Goal: Task Accomplishment & Management: Manage account settings

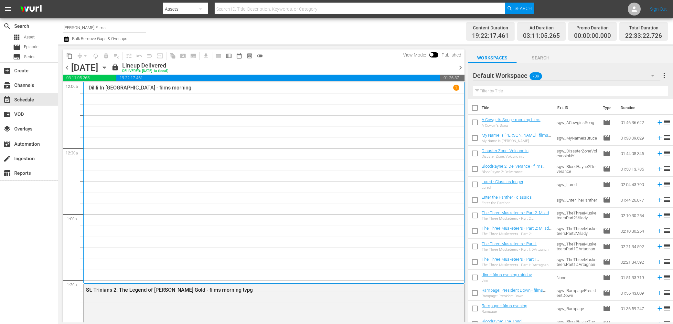
click at [461, 67] on span "chevron_right" at bounding box center [460, 68] width 8 height 8
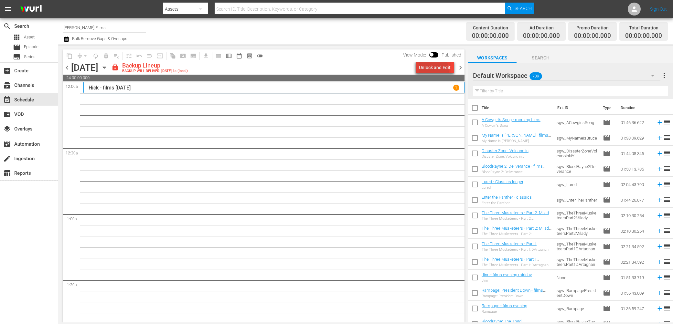
click at [421, 71] on div "Unlock and Edit" at bounding box center [435, 68] width 32 height 12
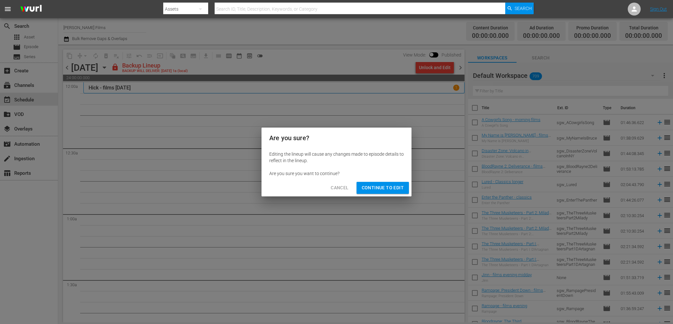
drag, startPoint x: 396, startPoint y: 191, endPoint x: 324, endPoint y: 172, distance: 74.2
click at [395, 191] on span "Continue to Edit" at bounding box center [383, 188] width 42 height 8
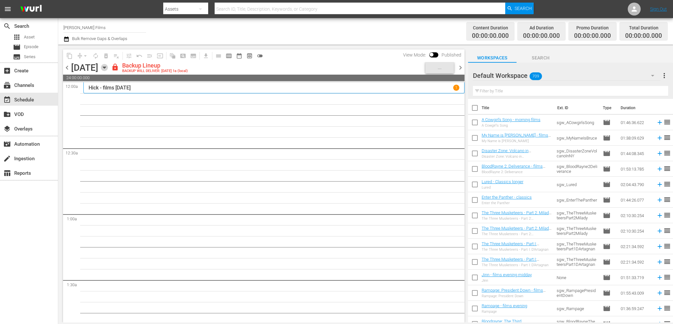
click at [108, 68] on icon "button" at bounding box center [104, 67] width 7 height 7
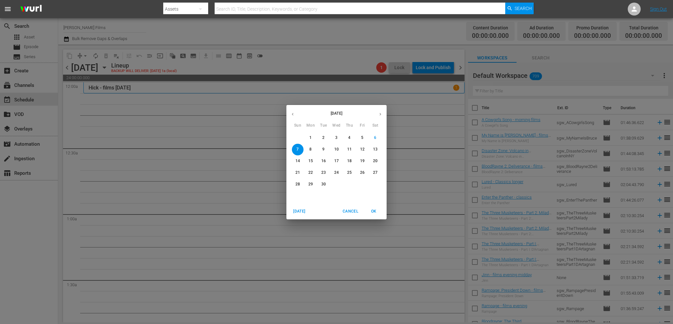
click at [295, 115] on button "button" at bounding box center [292, 114] width 13 height 13
click at [298, 197] on p "31" at bounding box center [297, 195] width 5 height 5
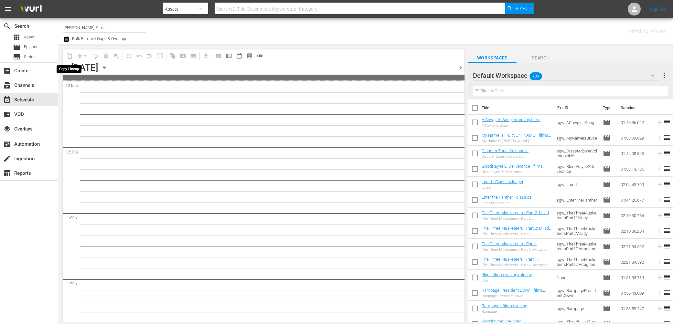
click at [70, 57] on span "content_copy" at bounding box center [69, 56] width 10 height 10
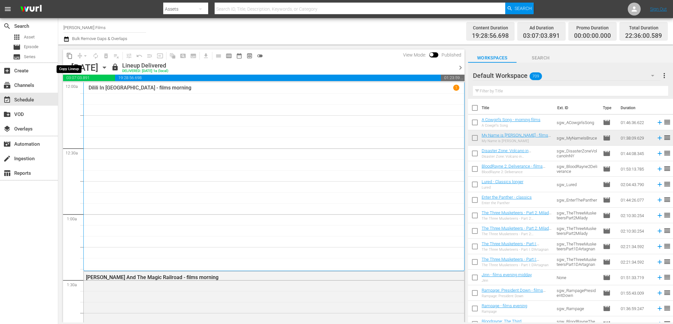
click at [69, 56] on span "content_copy" at bounding box center [69, 56] width 6 height 6
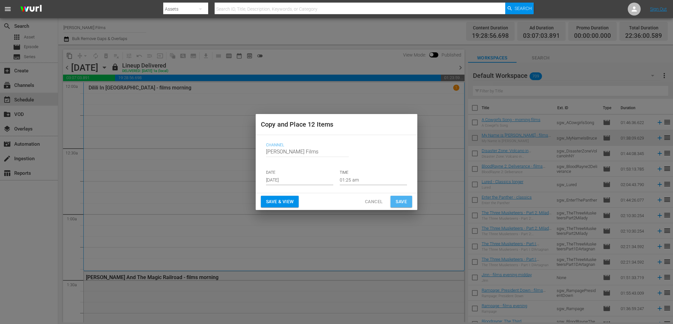
click at [408, 202] on button "Save" at bounding box center [401, 202] width 22 height 12
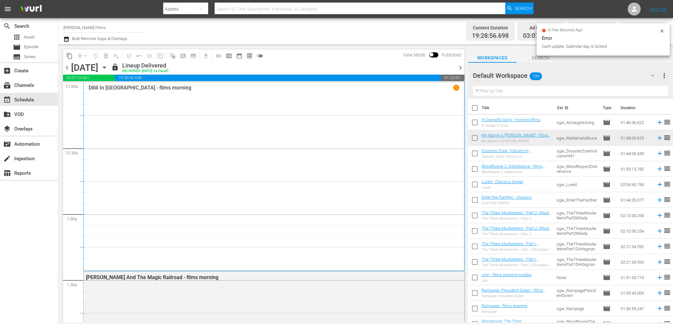
click at [108, 66] on icon "button" at bounding box center [104, 67] width 7 height 7
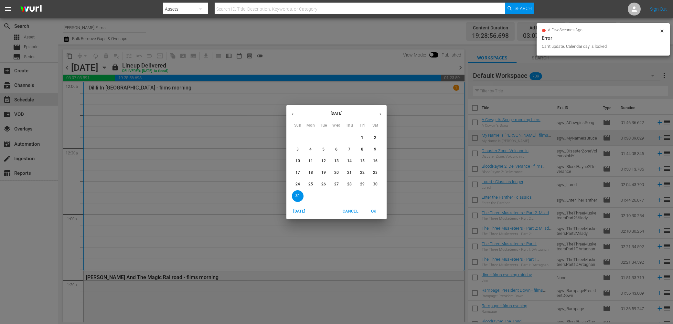
click at [378, 114] on icon "button" at bounding box center [380, 114] width 5 height 5
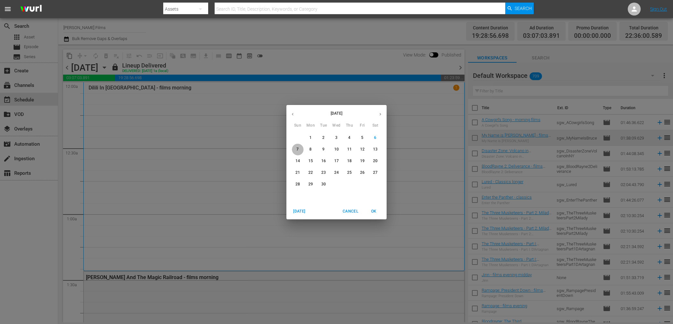
click at [300, 149] on span "7" at bounding box center [298, 149] width 12 height 5
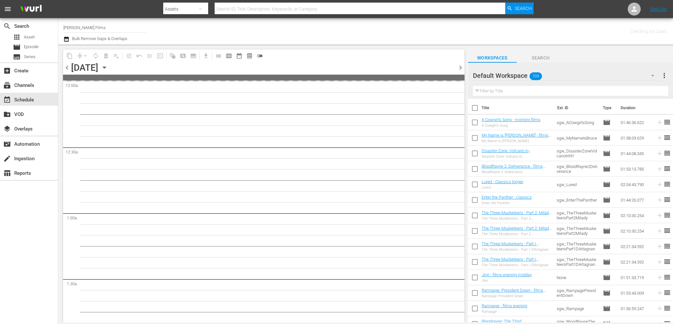
drag, startPoint x: 377, startPoint y: 214, endPoint x: 372, endPoint y: 211, distance: 5.8
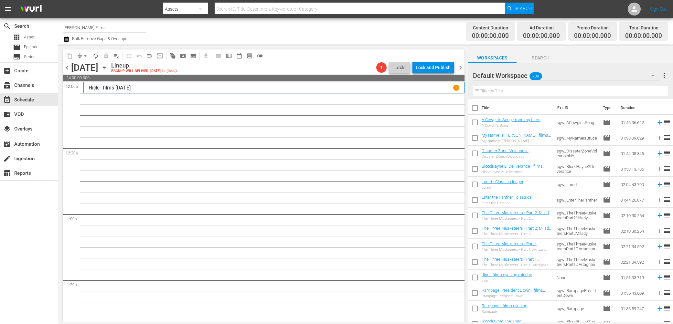
click at [108, 69] on icon "button" at bounding box center [104, 67] width 7 height 7
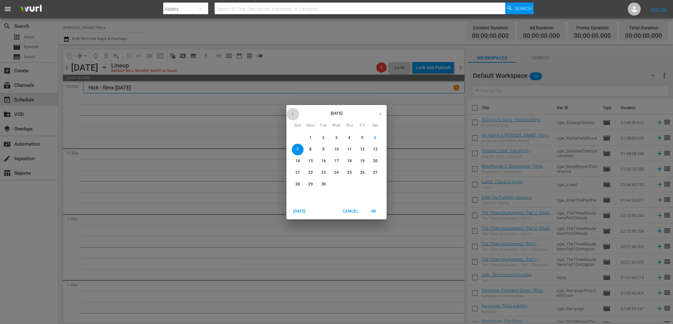
click at [297, 115] on button "button" at bounding box center [292, 114] width 13 height 13
drag, startPoint x: 297, startPoint y: 195, endPoint x: 292, endPoint y: 192, distance: 5.8
click at [297, 195] on p "31" at bounding box center [297, 195] width 5 height 5
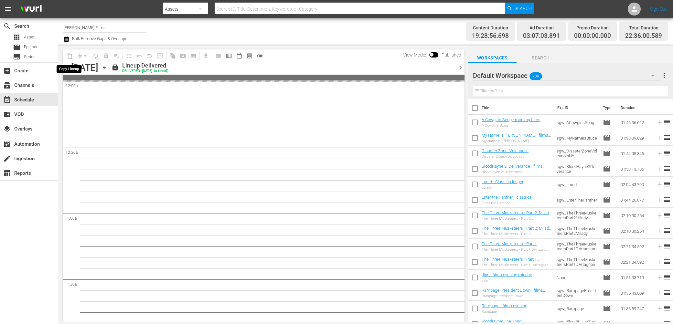
click at [70, 58] on span "content_copy" at bounding box center [69, 56] width 6 height 6
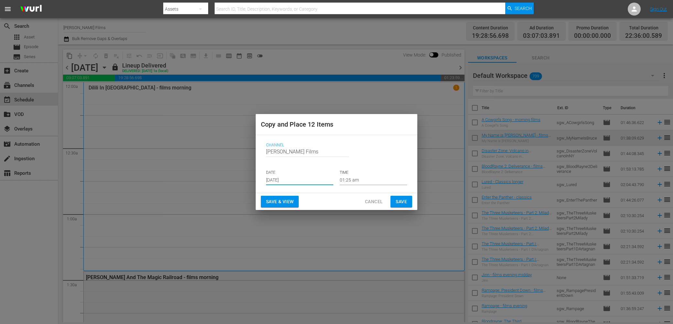
click at [303, 182] on input "[DATE]" at bounding box center [299, 181] width 67 height 10
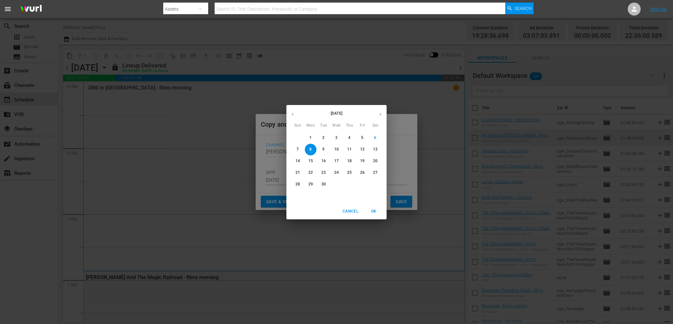
click at [299, 151] on span "7" at bounding box center [298, 149] width 12 height 5
type input "[DATE]"
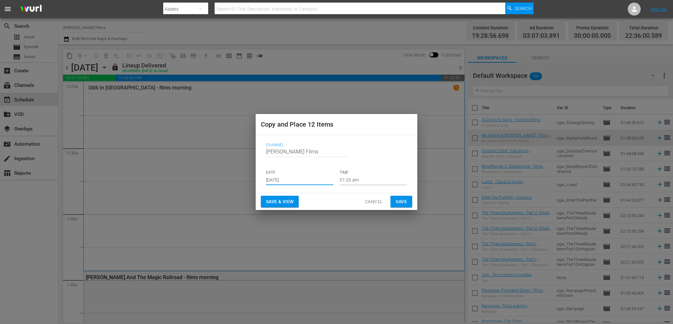
drag, startPoint x: 401, startPoint y: 202, endPoint x: 396, endPoint y: 202, distance: 5.2
click at [401, 202] on span "Save" at bounding box center [401, 202] width 11 height 8
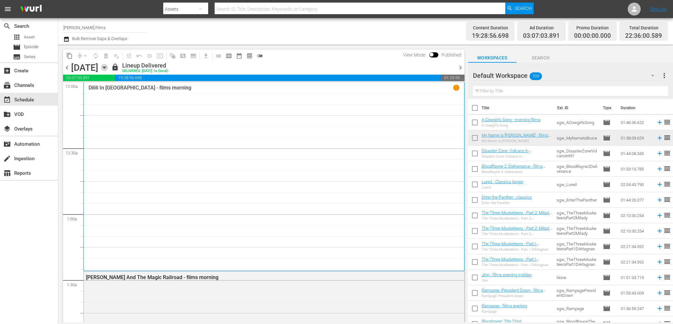
click at [106, 68] on icon "button" at bounding box center [104, 68] width 3 height 2
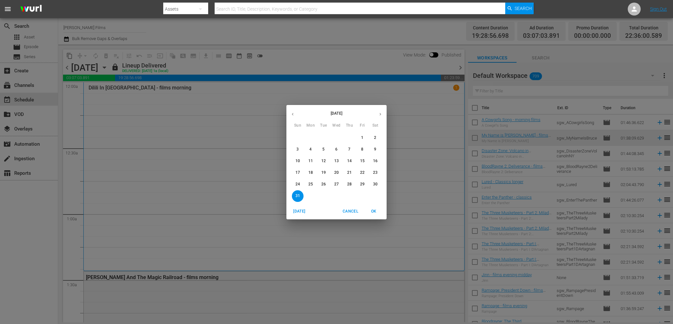
click at [380, 114] on icon "button" at bounding box center [380, 114] width 2 height 3
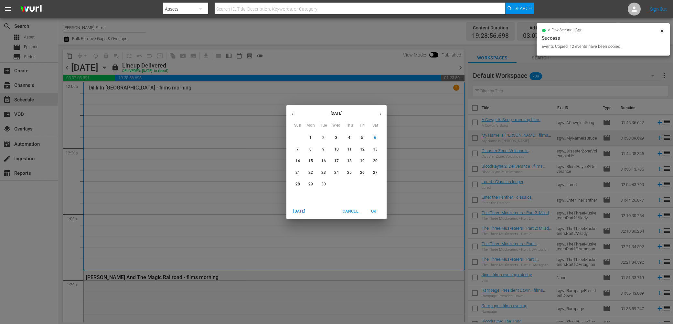
click at [297, 151] on p "7" at bounding box center [297, 149] width 2 height 5
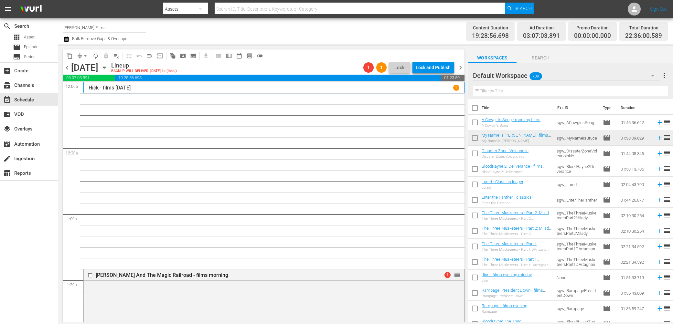
click at [514, 90] on input "text" at bounding box center [570, 91] width 195 height 10
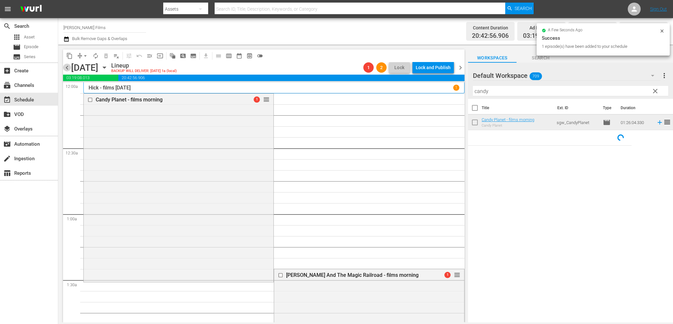
click at [67, 67] on span "chevron_left" at bounding box center [67, 68] width 8 height 8
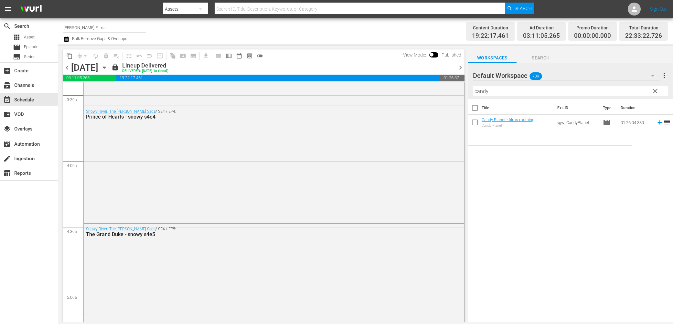
scroll to position [455, 0]
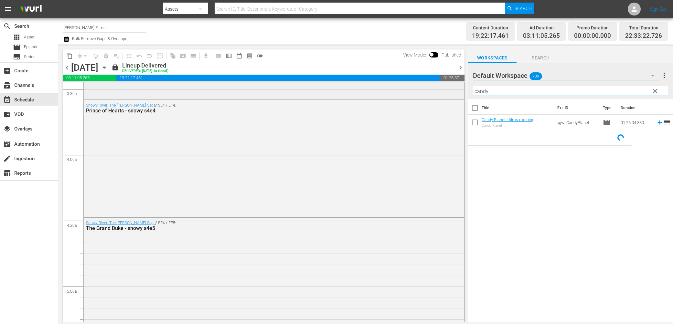
drag, startPoint x: 500, startPoint y: 90, endPoint x: 419, endPoint y: 91, distance: 81.5
click at [419, 91] on div "content_copy compress arrow_drop_down autorenew_outlined delete_forever_outline…" at bounding box center [365, 184] width 615 height 278
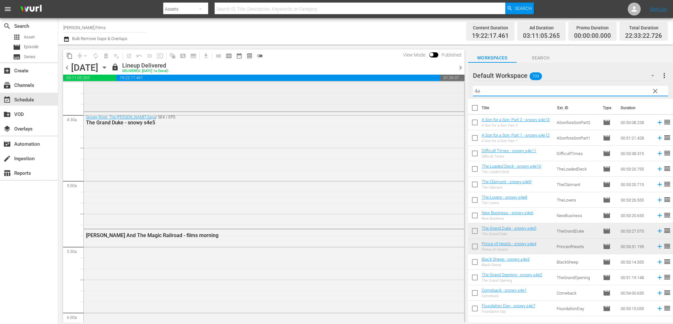
scroll to position [574, 0]
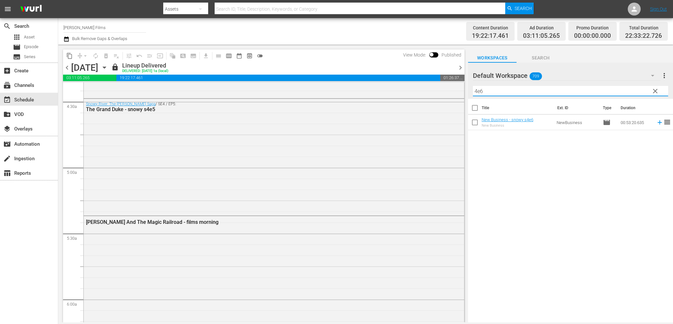
type input "4e6"
click at [460, 69] on span "chevron_right" at bounding box center [460, 68] width 8 height 8
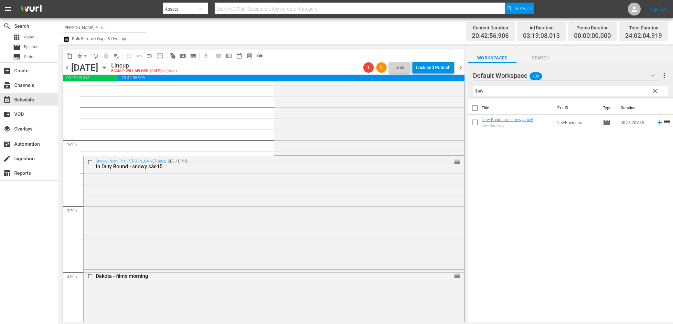
scroll to position [284, 0]
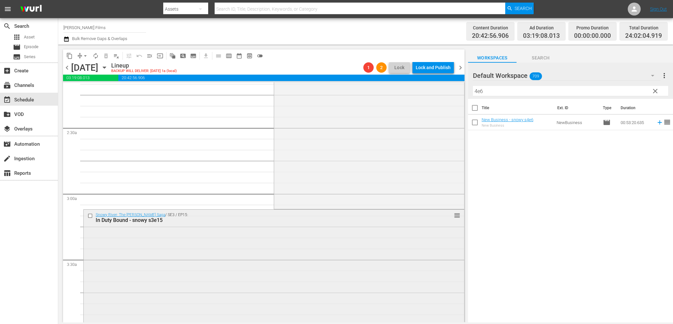
click at [92, 215] on input "checkbox" at bounding box center [91, 215] width 7 height 5
click at [106, 58] on span "delete_forever_outlined" at bounding box center [106, 56] width 6 height 6
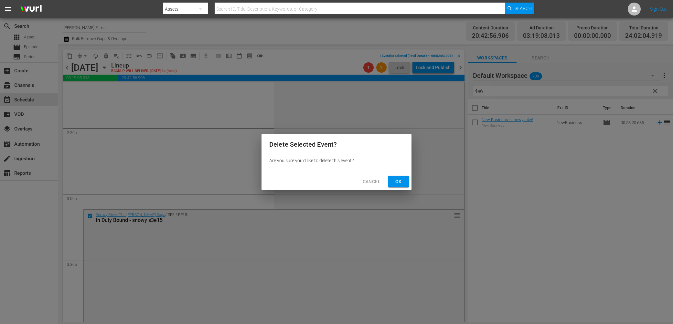
click at [394, 178] on span "Ok" at bounding box center [398, 182] width 10 height 8
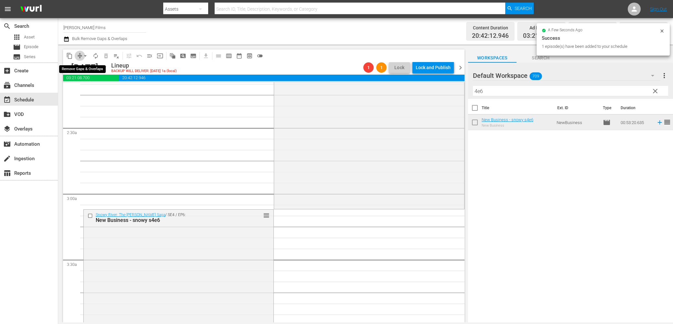
click at [79, 56] on span "compress" at bounding box center [80, 56] width 6 height 6
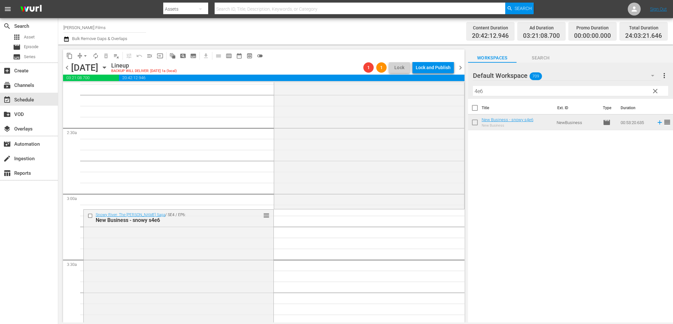
click at [85, 56] on span "arrow_drop_down" at bounding box center [85, 56] width 6 height 6
click at [98, 93] on li "Align to End of Previous Day" at bounding box center [86, 90] width 68 height 11
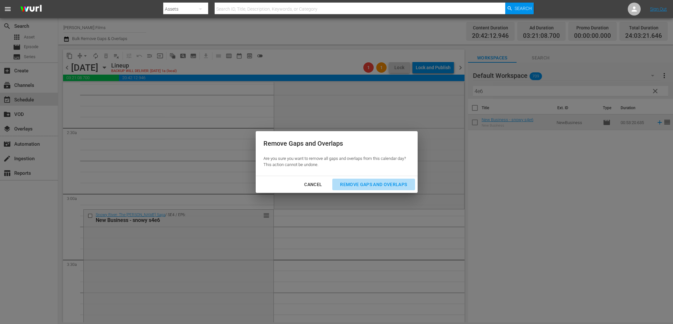
click at [394, 183] on div "Remove Gaps and Overlaps" at bounding box center [373, 185] width 77 height 8
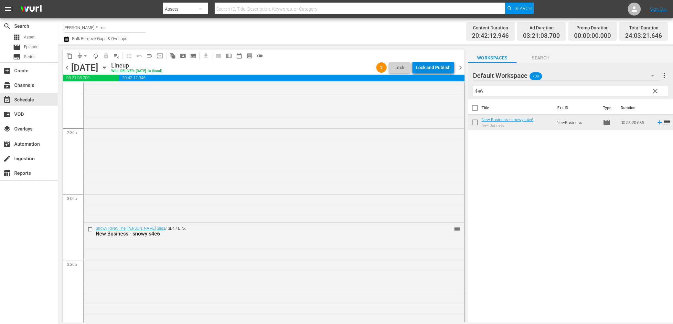
click at [421, 68] on div "Lock and Publish" at bounding box center [433, 68] width 35 height 12
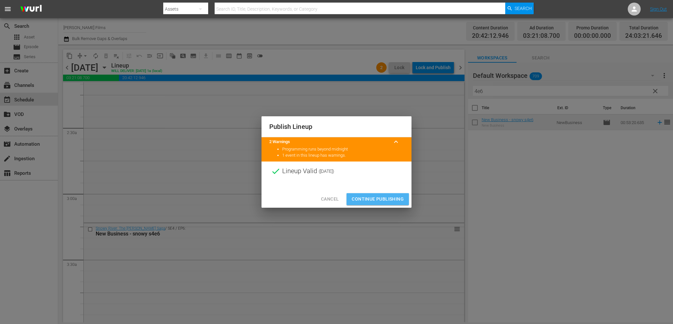
click at [379, 199] on span "Continue Publishing" at bounding box center [378, 199] width 52 height 8
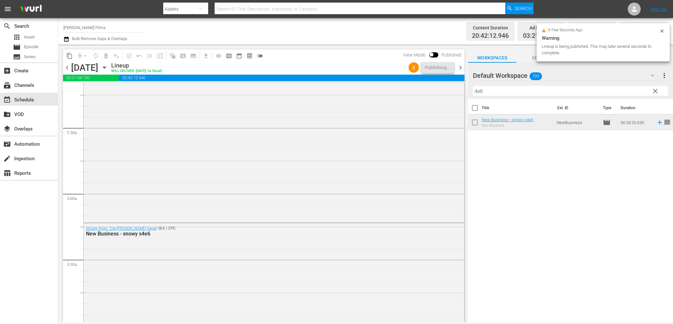
click at [461, 68] on span "chevron_right" at bounding box center [460, 68] width 8 height 8
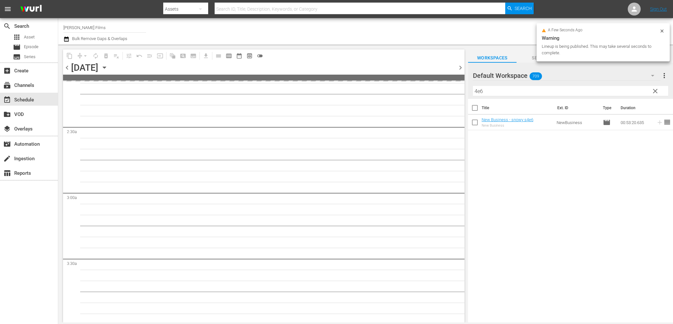
scroll to position [295, 0]
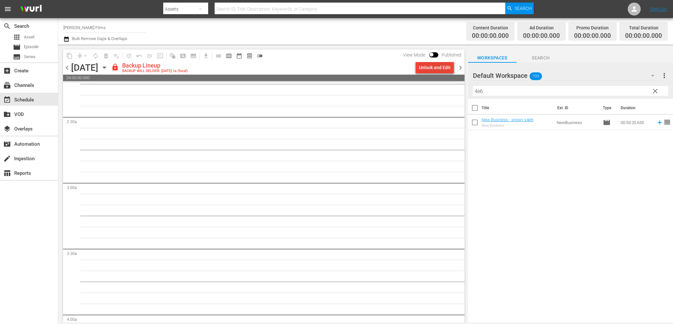
click at [431, 68] on div "Unlock and Edit" at bounding box center [435, 68] width 32 height 12
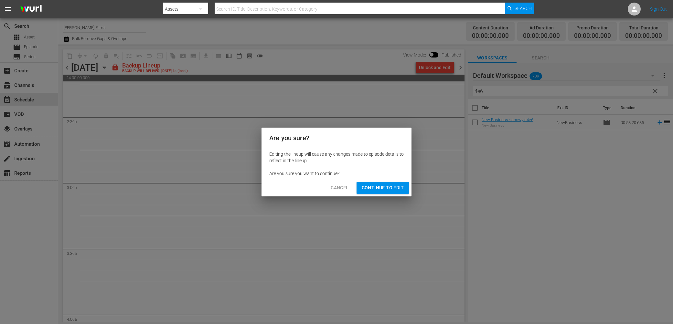
drag, startPoint x: 378, startPoint y: 183, endPoint x: 387, endPoint y: 173, distance: 14.0
click at [378, 183] on button "Continue to Edit" at bounding box center [383, 188] width 52 height 12
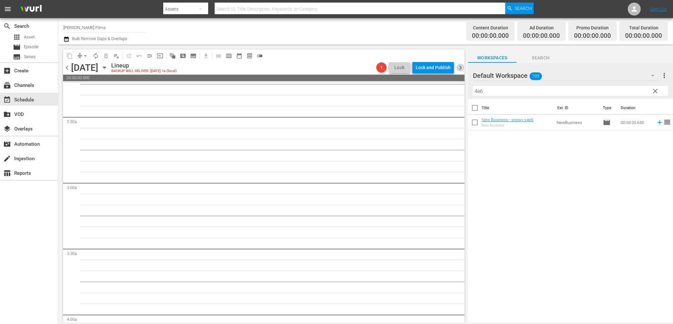
click at [459, 67] on span "chevron_right" at bounding box center [460, 68] width 8 height 8
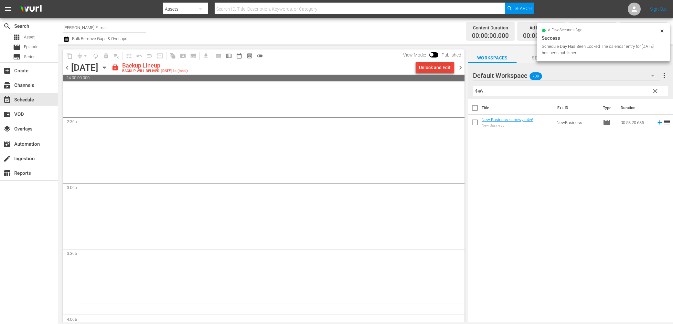
click at [437, 67] on div "Unlock and Edit" at bounding box center [435, 68] width 32 height 12
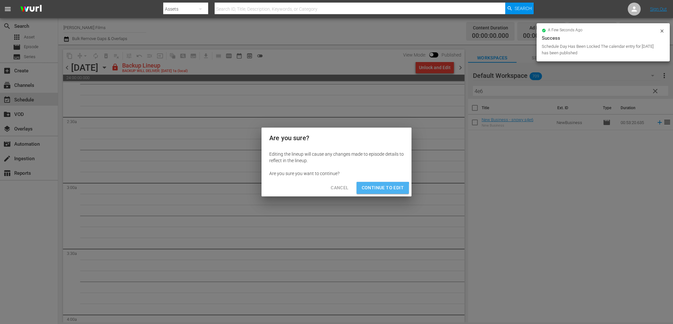
drag, startPoint x: 378, startPoint y: 189, endPoint x: 263, endPoint y: 131, distance: 128.7
click at [378, 189] on span "Continue to Edit" at bounding box center [383, 188] width 42 height 8
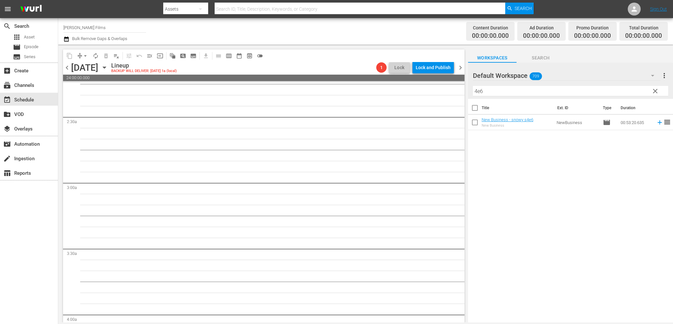
click at [108, 69] on icon "button" at bounding box center [104, 67] width 7 height 7
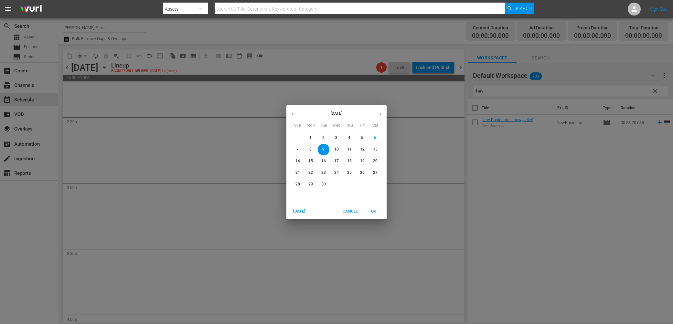
click at [323, 138] on p "2" at bounding box center [323, 137] width 2 height 5
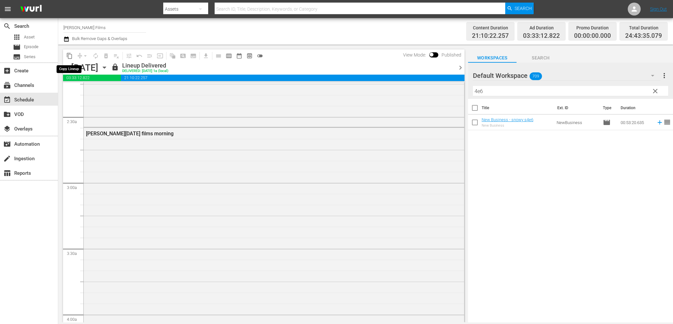
click at [68, 55] on span "content_copy" at bounding box center [69, 56] width 6 height 6
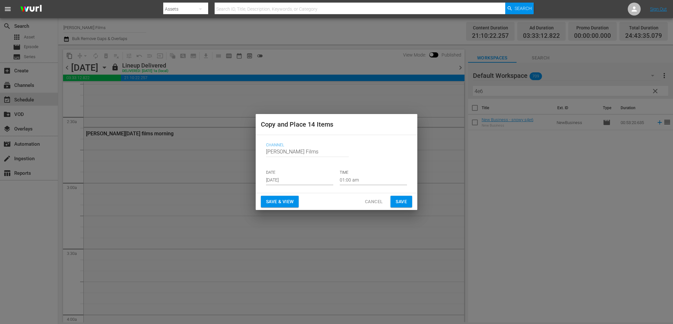
click at [403, 200] on span "Save" at bounding box center [401, 202] width 11 height 8
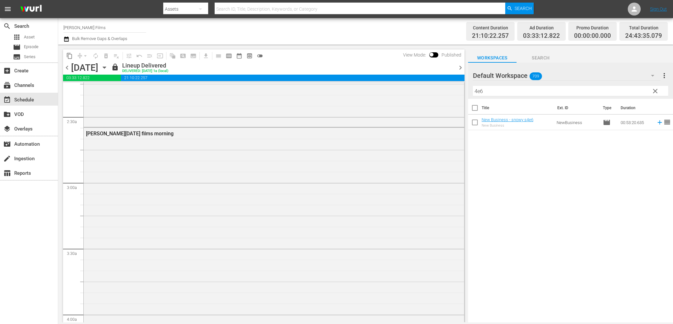
click at [68, 67] on span "chevron_left" at bounding box center [67, 68] width 8 height 8
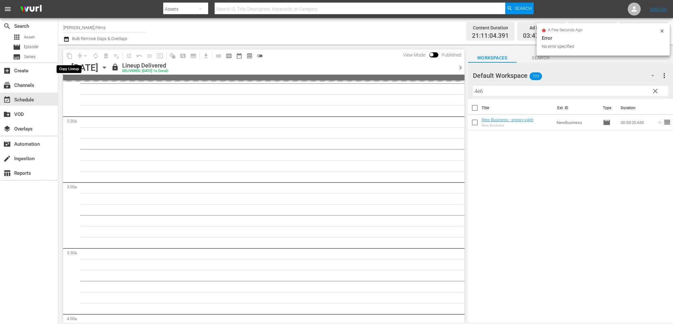
click at [71, 54] on span "content_copy" at bounding box center [69, 56] width 10 height 10
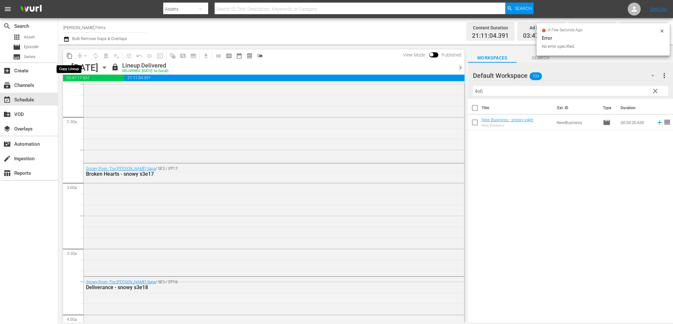
scroll to position [273, 0]
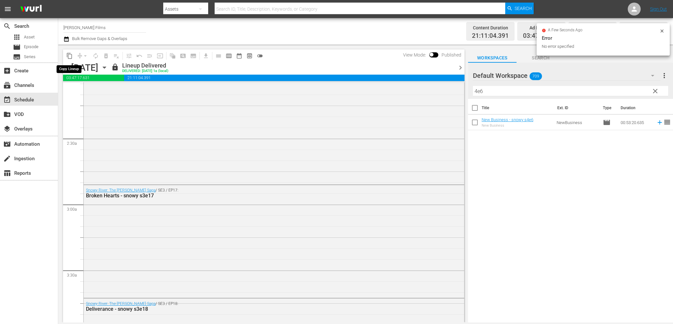
click at [71, 55] on span "content_copy" at bounding box center [69, 56] width 6 height 6
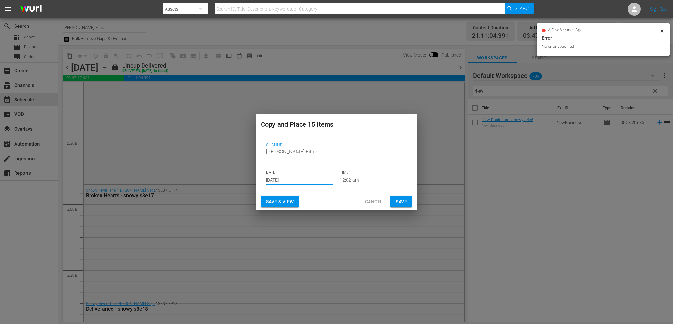
click at [313, 181] on input "[DATE]" at bounding box center [299, 181] width 67 height 10
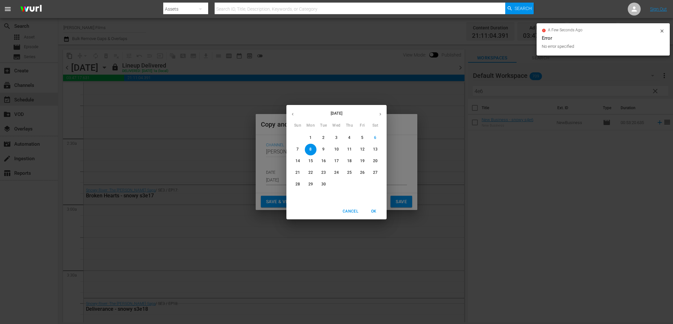
drag, startPoint x: 321, startPoint y: 147, endPoint x: 327, endPoint y: 149, distance: 6.1
click at [321, 147] on span "9" at bounding box center [324, 149] width 12 height 5
type input "[DATE]"
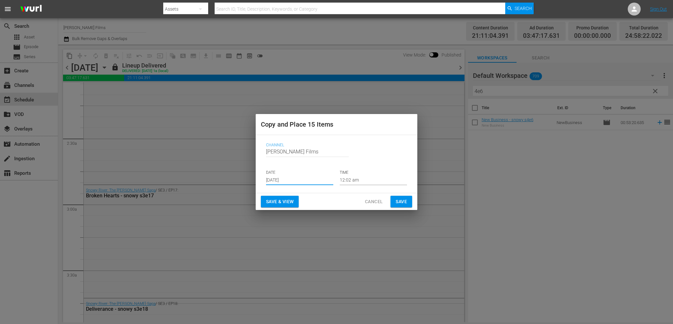
click at [403, 203] on span "Save" at bounding box center [401, 202] width 11 height 8
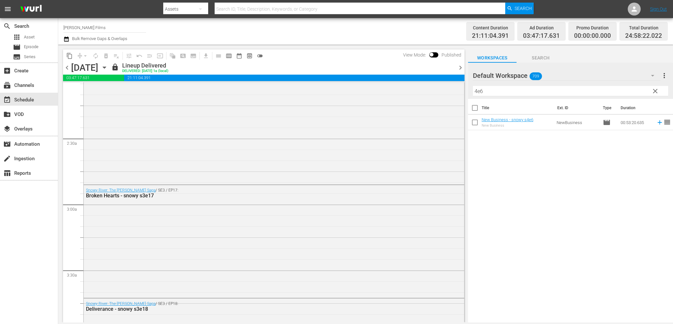
click at [108, 68] on icon "button" at bounding box center [104, 67] width 7 height 7
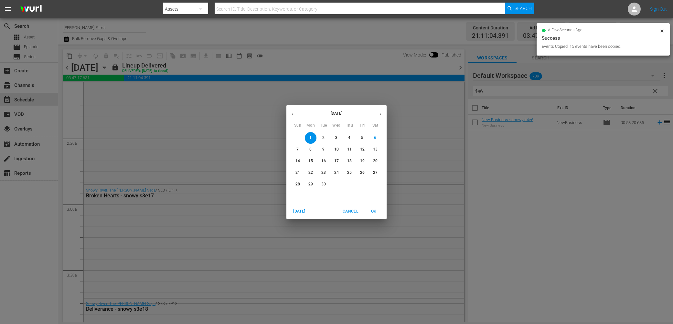
click at [314, 151] on span "8" at bounding box center [311, 149] width 12 height 5
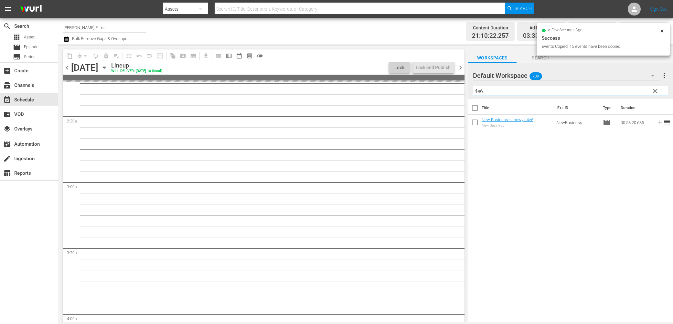
click at [494, 95] on input "4e6" at bounding box center [570, 91] width 195 height 10
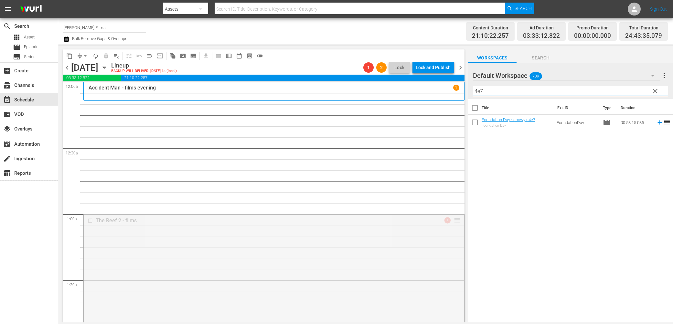
drag, startPoint x: 458, startPoint y: 220, endPoint x: 432, endPoint y: 103, distance: 120.4
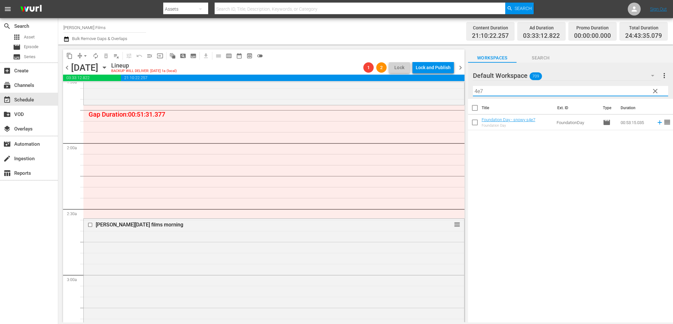
scroll to position [198, 0]
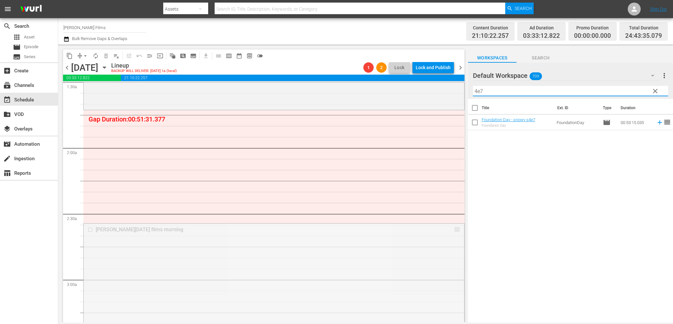
drag, startPoint x: 456, startPoint y: 229, endPoint x: 407, endPoint y: 118, distance: 121.6
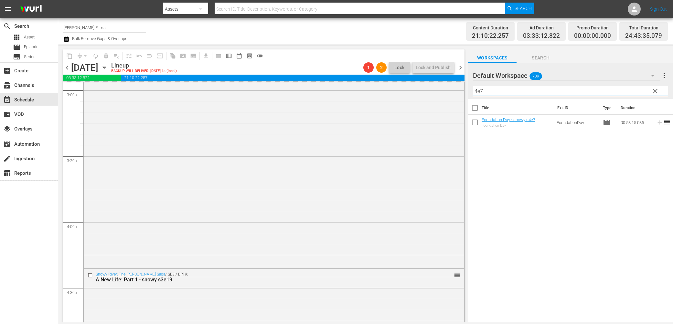
scroll to position [409, 0]
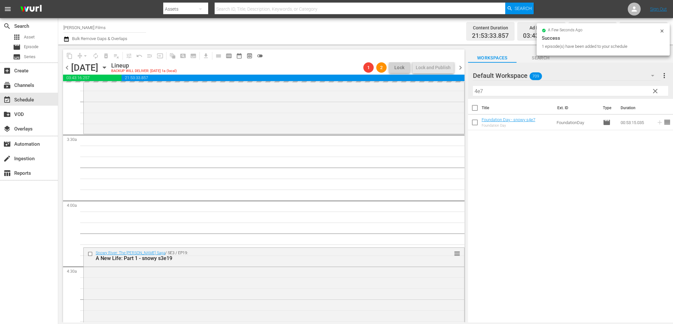
click at [522, 93] on input "4e7" at bounding box center [570, 91] width 195 height 10
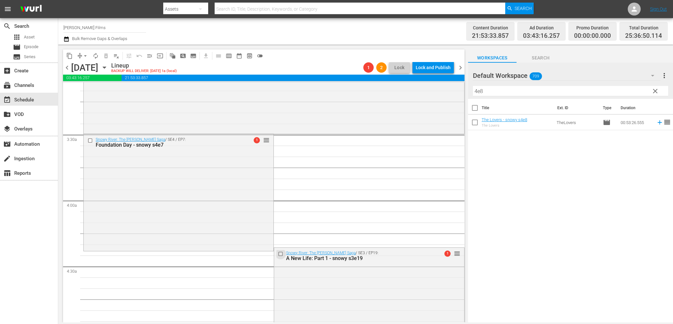
drag, startPoint x: 281, startPoint y: 254, endPoint x: 276, endPoint y: 244, distance: 11.0
click at [281, 254] on input "checkbox" at bounding box center [281, 253] width 7 height 5
click at [106, 58] on span "delete_forever_outlined" at bounding box center [106, 56] width 6 height 6
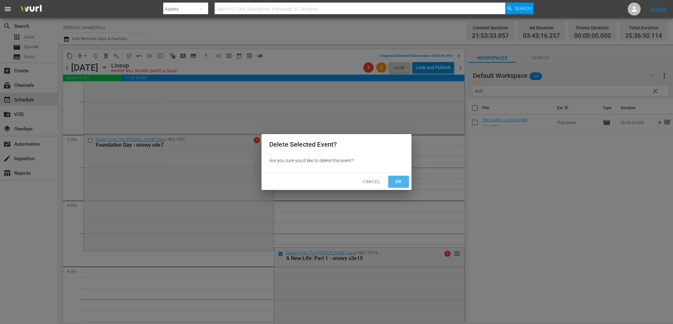
drag, startPoint x: 398, startPoint y: 182, endPoint x: 350, endPoint y: 180, distance: 47.9
click at [398, 182] on span "Ok" at bounding box center [398, 182] width 10 height 8
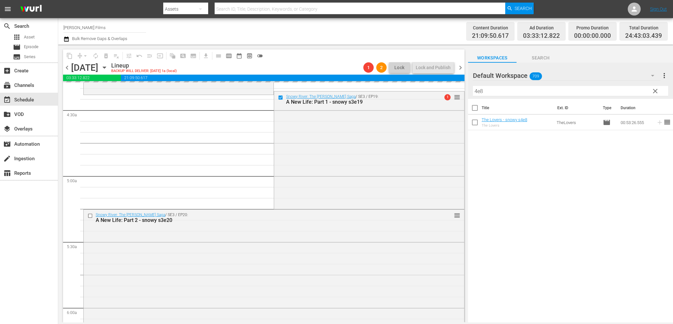
scroll to position [568, 0]
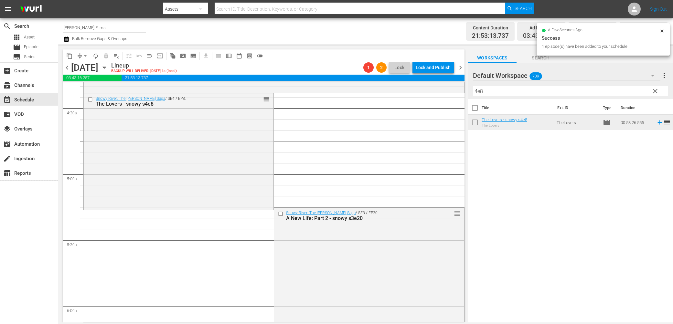
click at [542, 91] on input "4e8" at bounding box center [570, 91] width 195 height 10
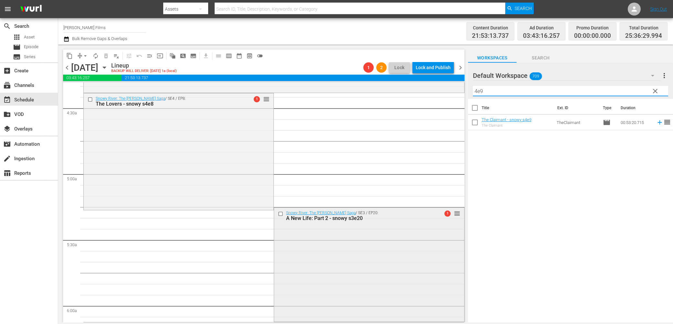
click at [280, 213] on input "checkbox" at bounding box center [281, 213] width 7 height 5
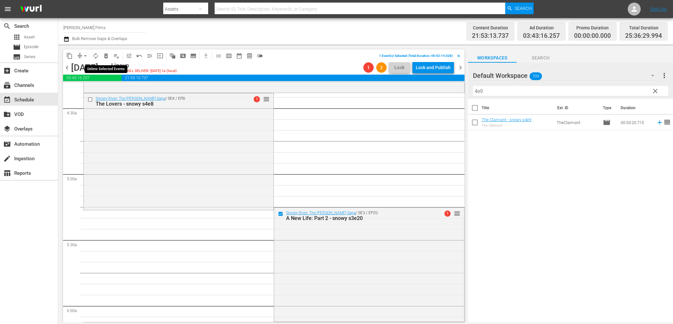
click at [105, 57] on span "delete_forever_outlined" at bounding box center [106, 56] width 6 height 6
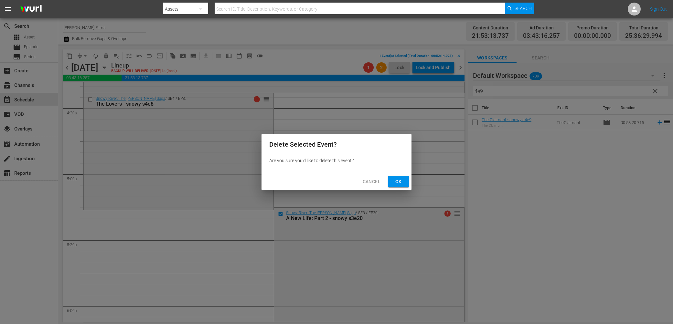
click at [406, 179] on button "Ok" at bounding box center [398, 182] width 21 height 12
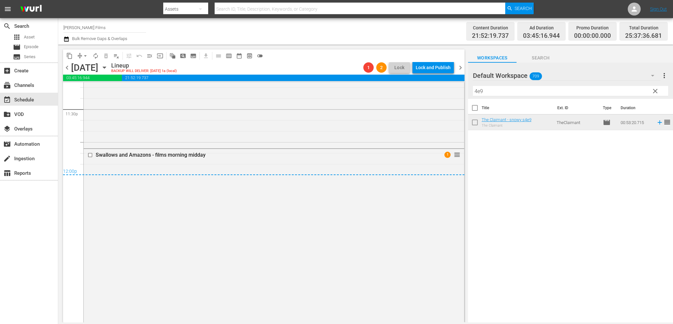
scroll to position [3063, 0]
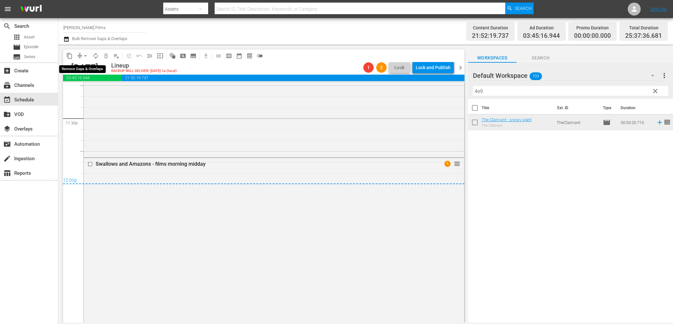
click at [82, 59] on span "arrow_drop_down" at bounding box center [85, 56] width 6 height 6
click at [92, 87] on li "Align to End of Previous Day" at bounding box center [86, 90] width 68 height 11
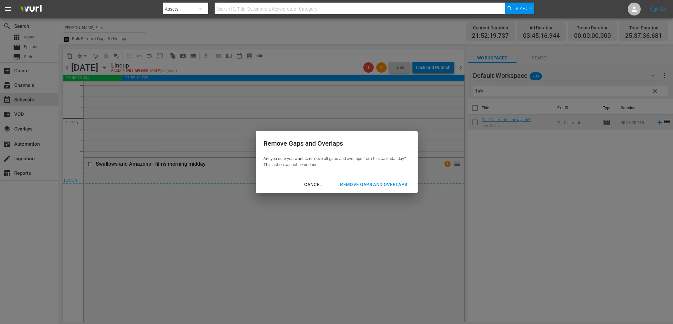
click at [371, 183] on div "Remove Gaps and Overlaps" at bounding box center [373, 185] width 77 height 8
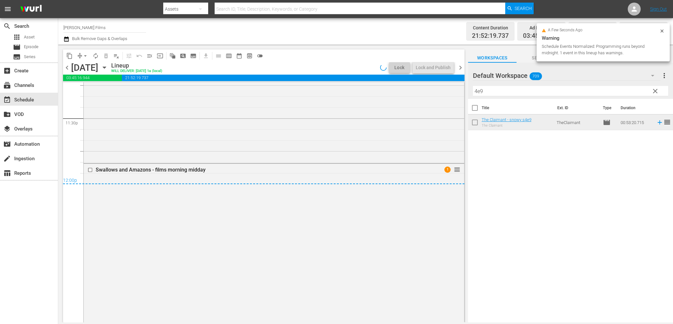
scroll to position [3107, 0]
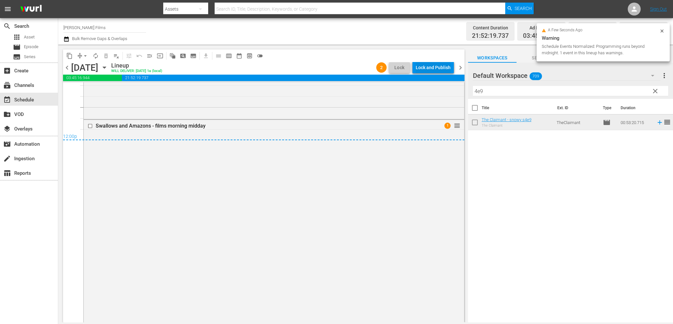
click at [439, 68] on div "Lock and Publish" at bounding box center [433, 68] width 35 height 12
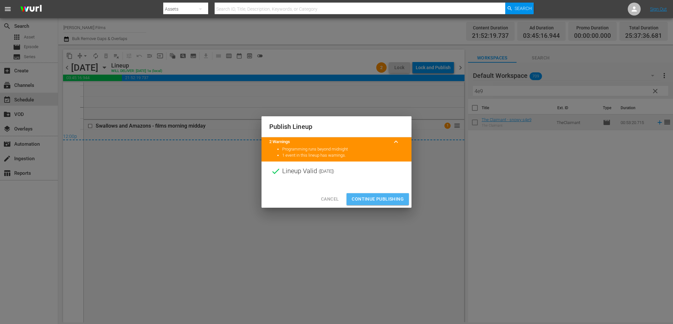
drag, startPoint x: 369, startPoint y: 199, endPoint x: 434, endPoint y: 133, distance: 93.0
click at [369, 199] on span "Continue Publishing" at bounding box center [378, 199] width 52 height 8
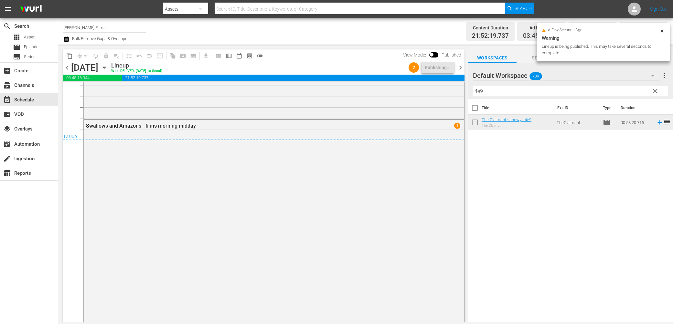
click at [460, 67] on span "chevron_right" at bounding box center [460, 68] width 8 height 8
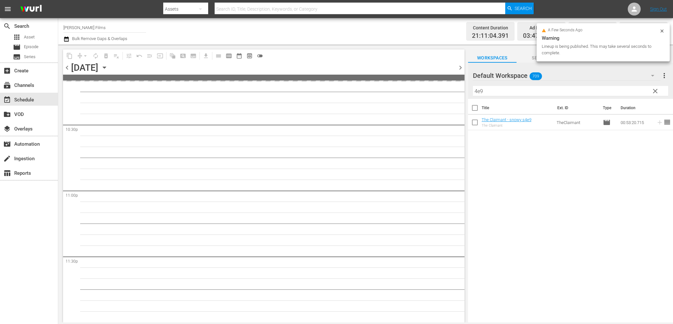
click at [493, 90] on input "4e9" at bounding box center [570, 91] width 195 height 10
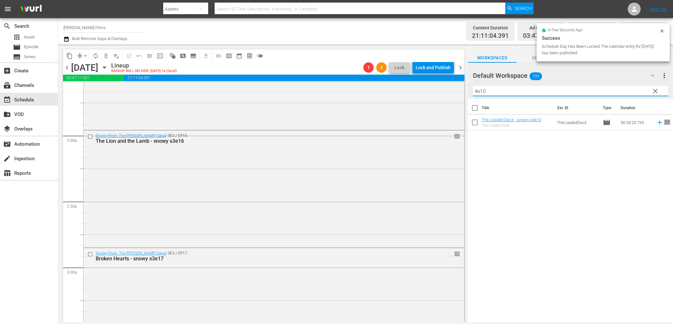
scroll to position [223, 0]
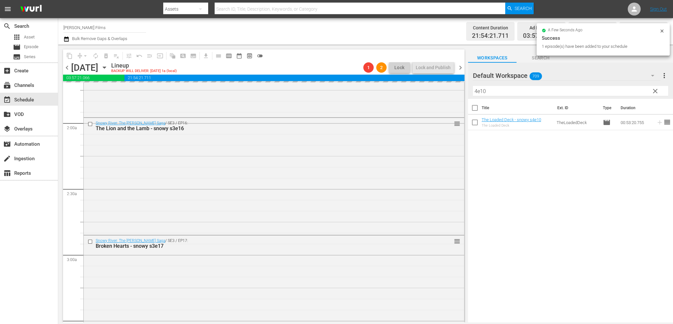
click at [515, 92] on input "4e10" at bounding box center [570, 91] width 195 height 10
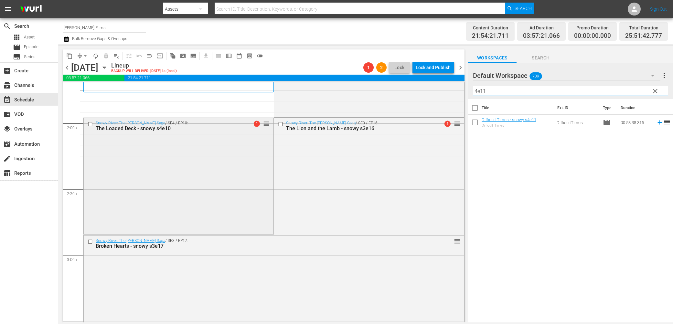
click at [91, 123] on input "checkbox" at bounding box center [91, 123] width 7 height 5
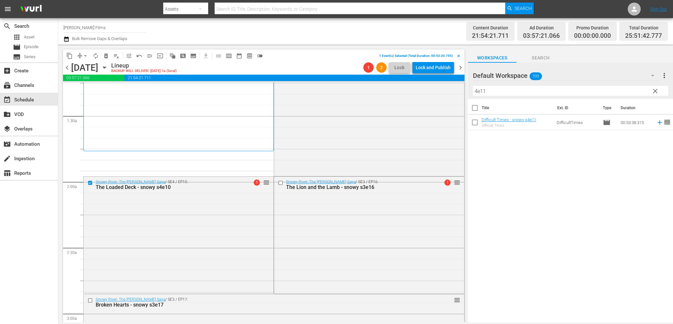
scroll to position [0, 0]
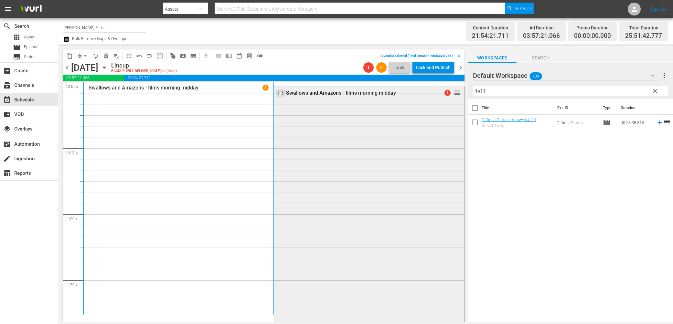
click at [282, 94] on input "checkbox" at bounding box center [281, 93] width 7 height 5
click at [108, 56] on span "delete_forever_outlined" at bounding box center [106, 56] width 6 height 6
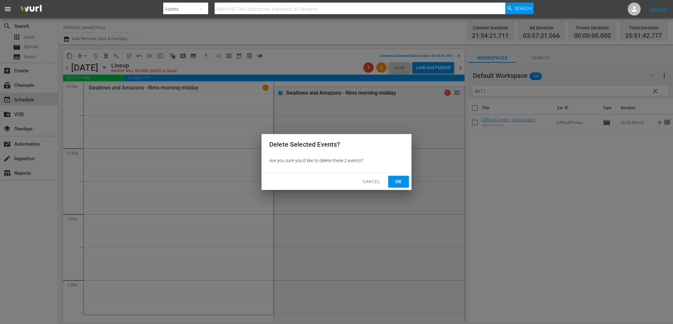
drag, startPoint x: 404, startPoint y: 179, endPoint x: 397, endPoint y: 177, distance: 7.6
click at [404, 179] on button "Ok" at bounding box center [398, 182] width 21 height 12
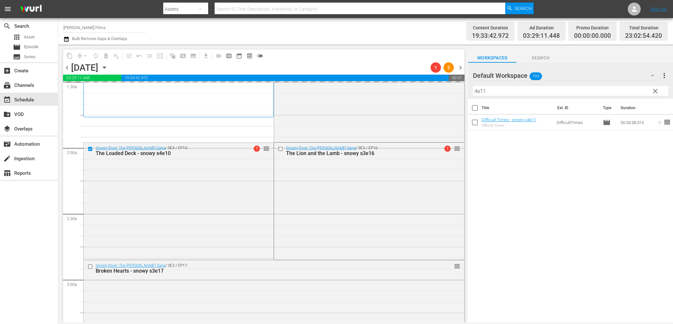
scroll to position [201, 0]
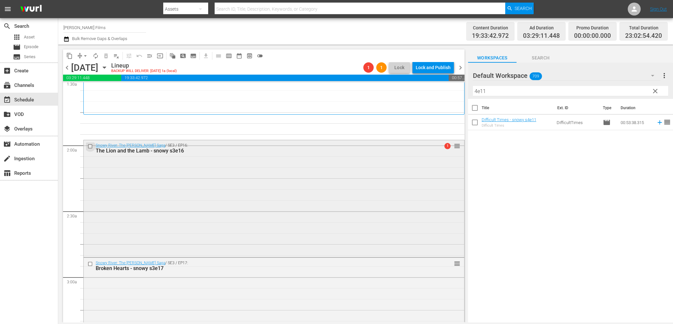
click at [92, 146] on input "checkbox" at bounding box center [91, 146] width 7 height 5
click at [91, 264] on input "checkbox" at bounding box center [91, 263] width 7 height 5
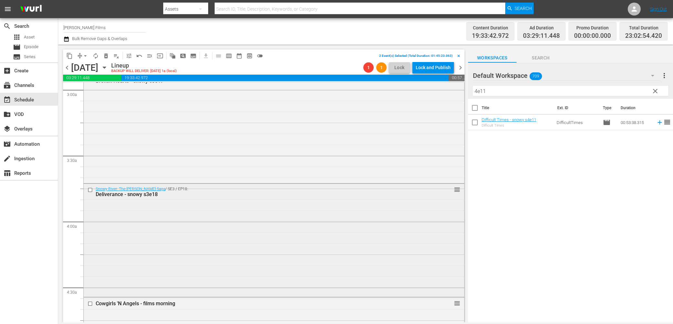
scroll to position [390, 0]
click at [90, 189] on input "checkbox" at bounding box center [91, 188] width 7 height 5
click at [105, 54] on span "delete_forever_outlined" at bounding box center [106, 56] width 6 height 6
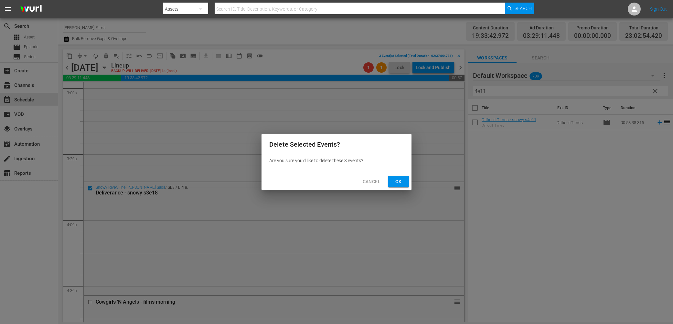
click at [400, 185] on span "Ok" at bounding box center [398, 182] width 10 height 8
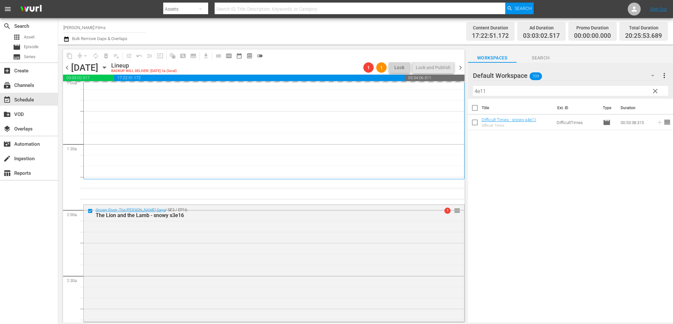
scroll to position [131, 0]
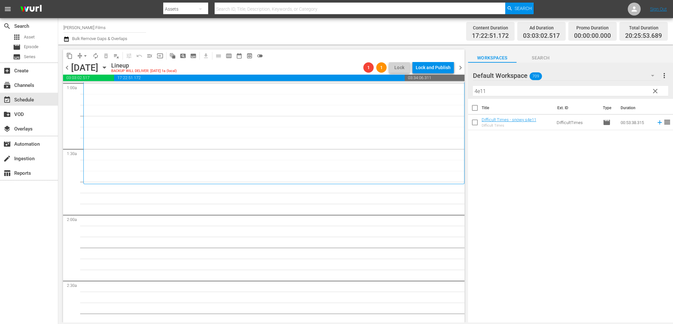
click at [489, 93] on input "4e11" at bounding box center [570, 91] width 195 height 10
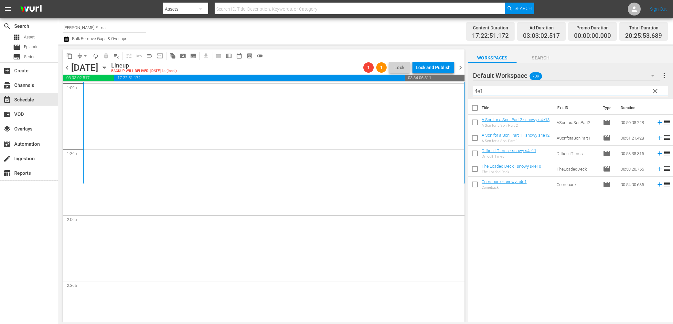
type input "4e1"
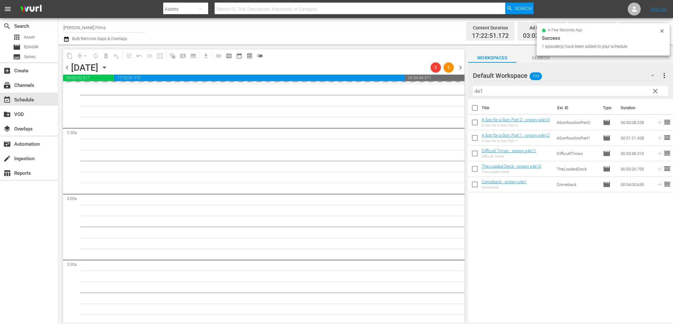
scroll to position [309, 0]
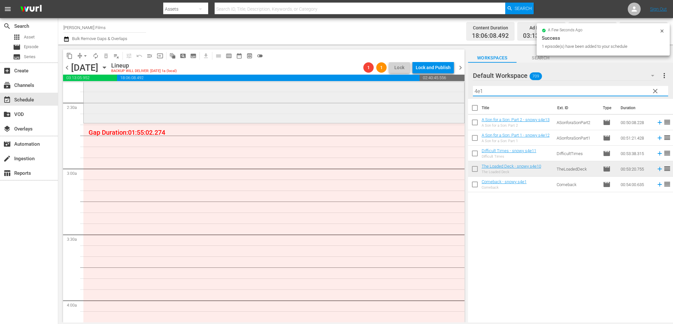
drag, startPoint x: 495, startPoint y: 91, endPoint x: 390, endPoint y: 117, distance: 108.7
click at [390, 117] on div "content_copy compress arrow_drop_down autorenew_outlined delete_forever_outline…" at bounding box center [365, 184] width 615 height 278
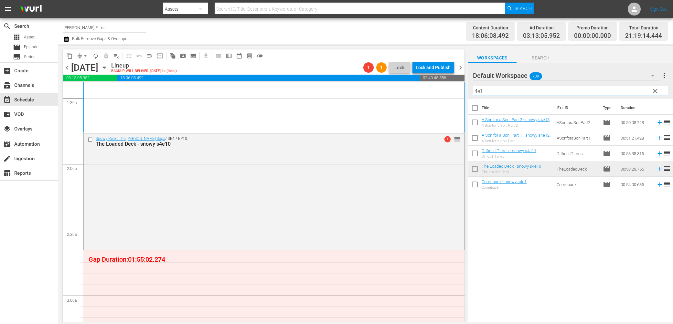
scroll to position [246, 0]
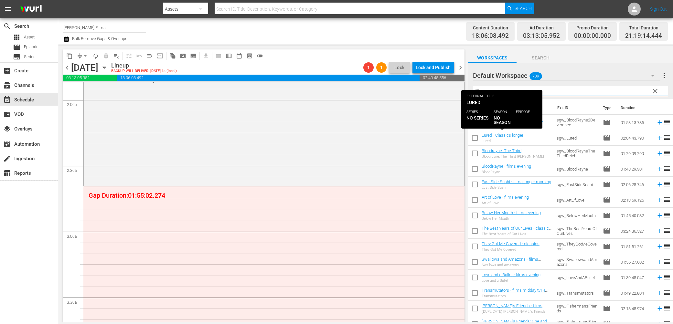
type input "l"
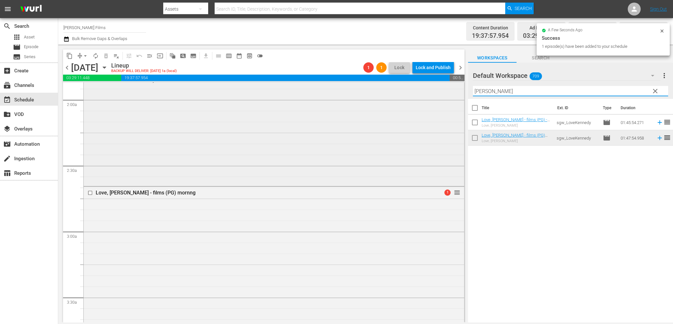
drag, startPoint x: 495, startPoint y: 91, endPoint x: 380, endPoint y: 93, distance: 114.8
click at [380, 93] on div "content_copy compress arrow_drop_down autorenew_outlined delete_forever_outline…" at bounding box center [365, 184] width 615 height 278
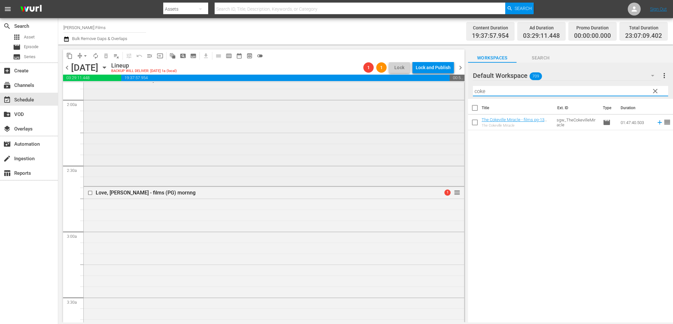
drag, startPoint x: 486, startPoint y: 91, endPoint x: 423, endPoint y: 89, distance: 62.4
click at [423, 89] on div "content_copy compress arrow_drop_down autorenew_outlined delete_forever_outline…" at bounding box center [365, 184] width 615 height 278
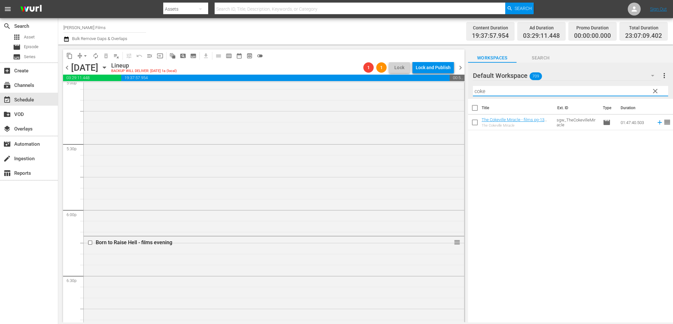
type input "coke"
click at [80, 56] on button "arrow_drop_down" at bounding box center [85, 56] width 10 height 10
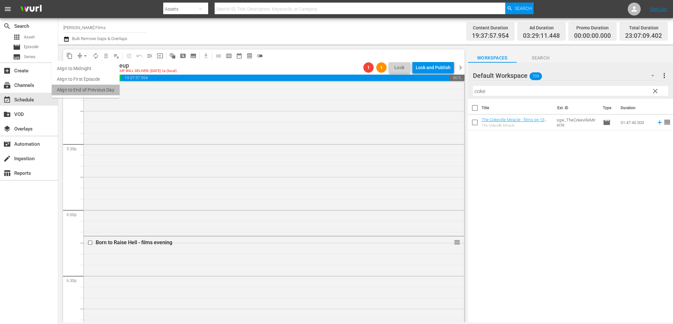
click at [110, 91] on li "Align to End of Previous Day" at bounding box center [86, 90] width 68 height 11
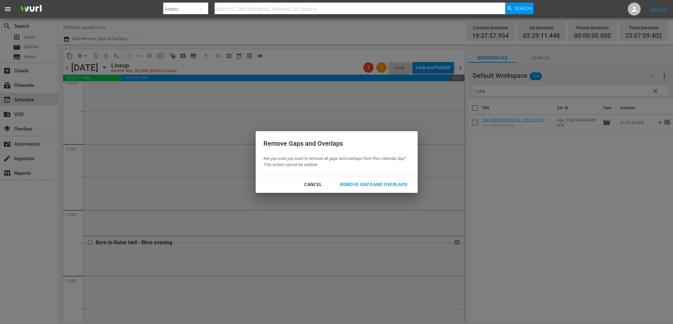
click at [376, 185] on div "Remove Gaps and Overlaps" at bounding box center [373, 185] width 77 height 8
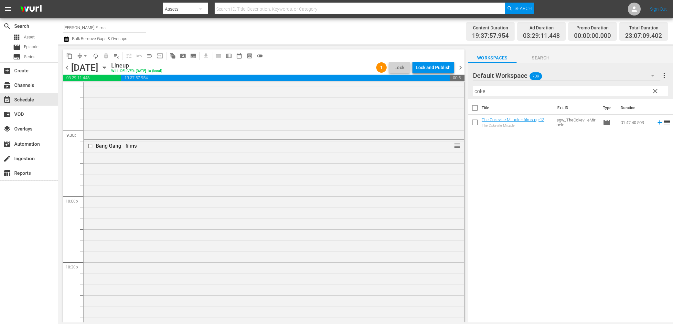
scroll to position [2808, 0]
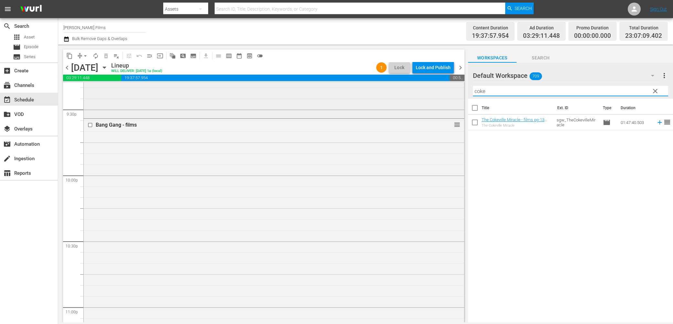
drag, startPoint x: 516, startPoint y: 91, endPoint x: 458, endPoint y: 91, distance: 57.9
click at [458, 91] on div "content_copy compress arrow_drop_down autorenew_outlined delete_forever_outline…" at bounding box center [365, 184] width 615 height 278
click at [91, 124] on input "checkbox" at bounding box center [91, 124] width 7 height 5
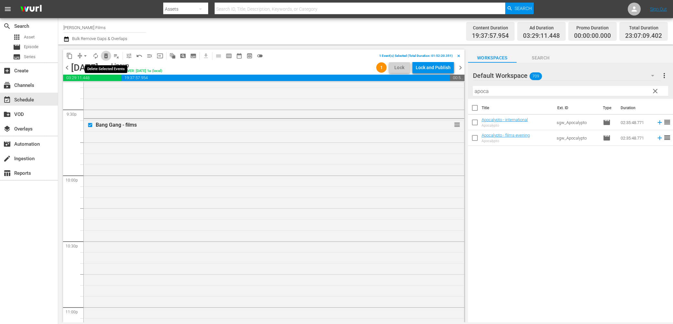
click at [105, 55] on span "delete_forever_outlined" at bounding box center [106, 56] width 6 height 6
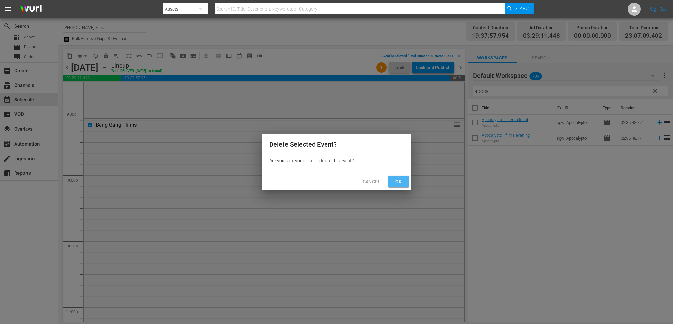
drag, startPoint x: 401, startPoint y: 180, endPoint x: 384, endPoint y: 180, distance: 17.1
click at [401, 180] on span "Ok" at bounding box center [398, 182] width 10 height 8
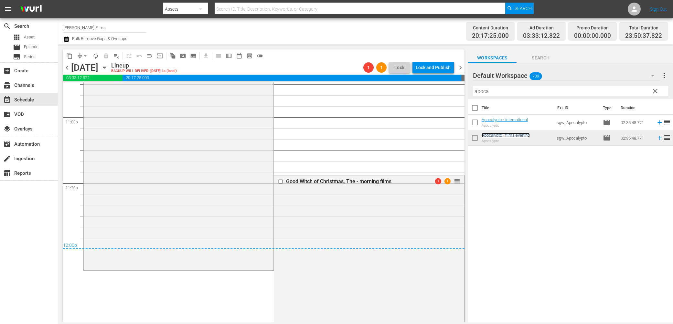
scroll to position [3020, 0]
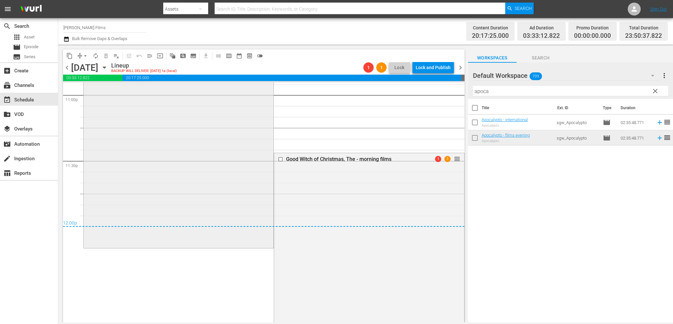
click at [137, 195] on div "Apocalypto - films evening 1 1 reorder" at bounding box center [179, 77] width 190 height 341
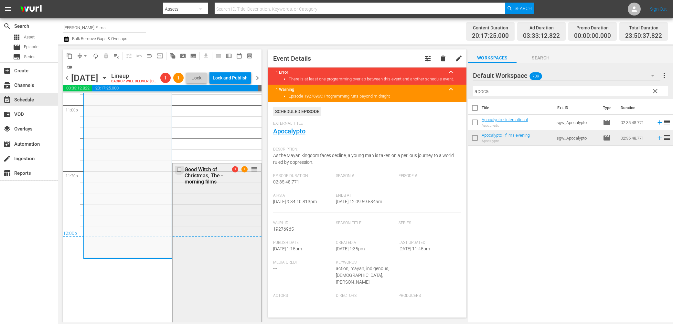
click at [179, 173] on input "checkbox" at bounding box center [179, 169] width 7 height 5
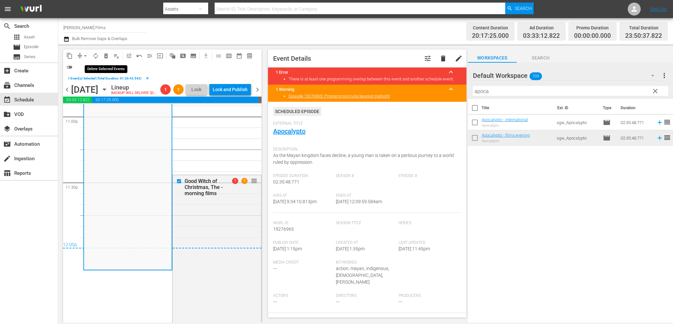
click at [107, 57] on span "delete_forever_outlined" at bounding box center [106, 56] width 6 height 6
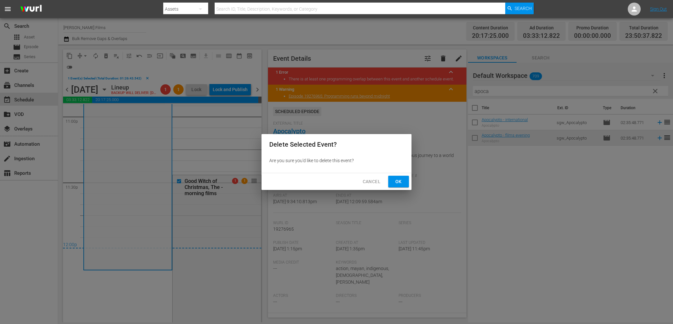
click at [398, 185] on span "Ok" at bounding box center [398, 182] width 10 height 8
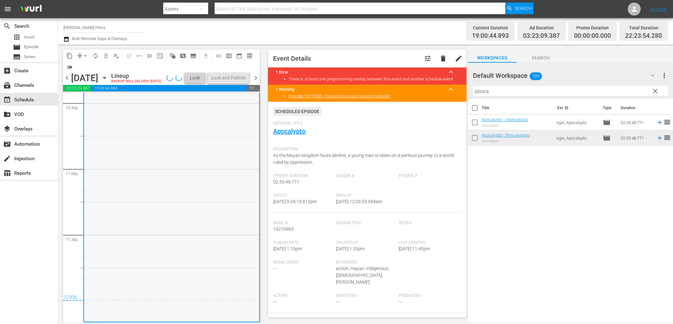
scroll to position [2967, 0]
click at [150, 183] on div "Apocalypto - films evening 1 1 reorder" at bounding box center [171, 151] width 175 height 341
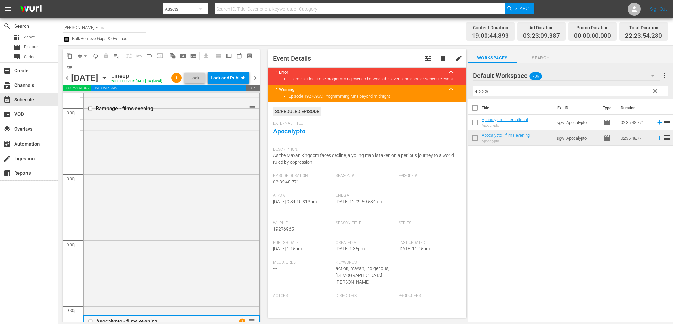
scroll to position [2620, 0]
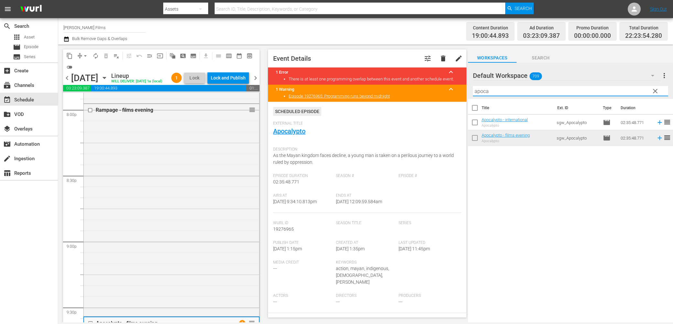
drag, startPoint x: 547, startPoint y: 89, endPoint x: 369, endPoint y: 81, distance: 178.3
click at [369, 81] on div "content_copy compress arrow_drop_down autorenew_outlined delete_forever_outline…" at bounding box center [365, 184] width 615 height 278
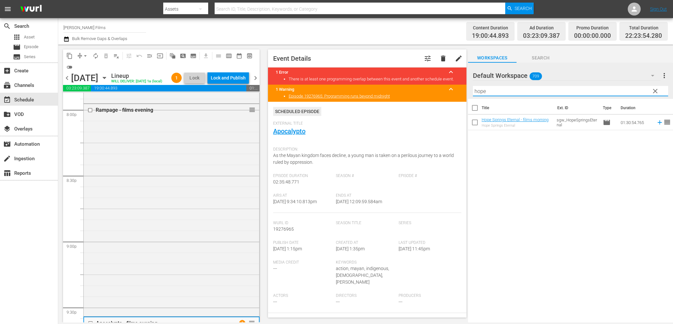
type input "hope"
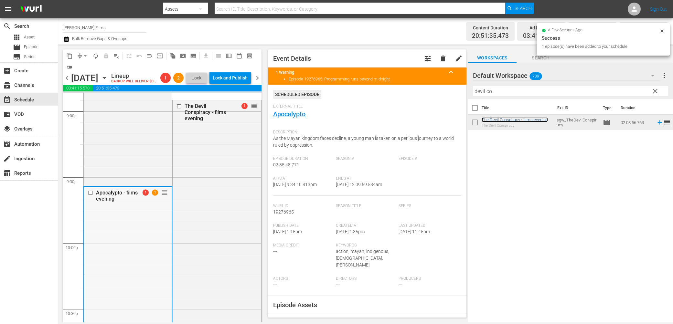
scroll to position [2749, 0]
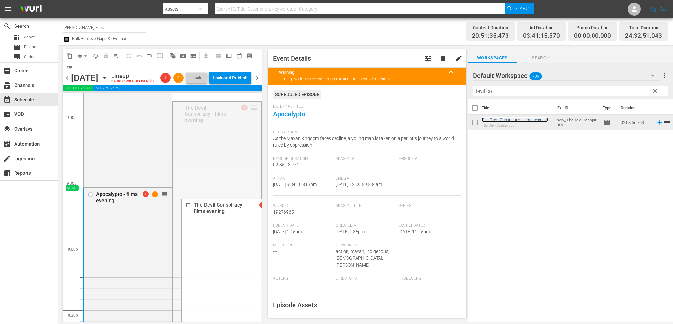
drag, startPoint x: 252, startPoint y: 116, endPoint x: 217, endPoint y: 202, distance: 92.9
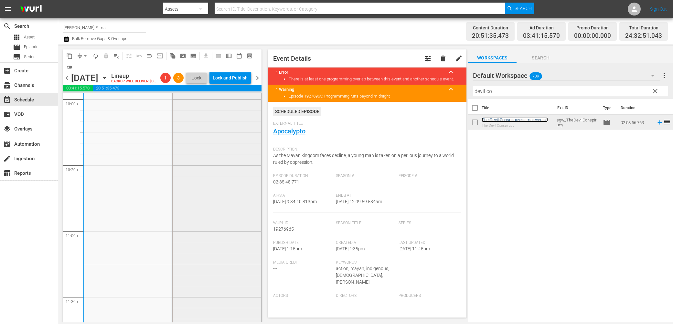
scroll to position [2967, 0]
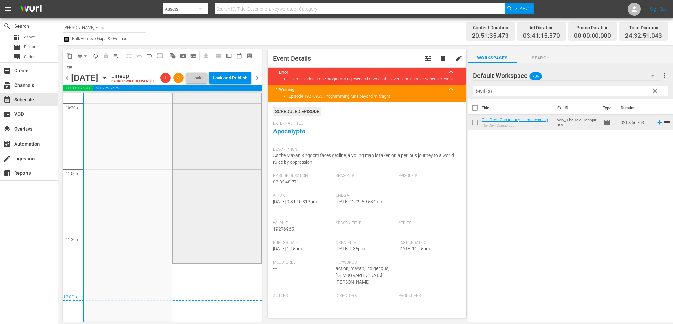
click at [216, 183] on div "The Devil Conspiracy - films evening 1 reorder" at bounding box center [217, 122] width 88 height 282
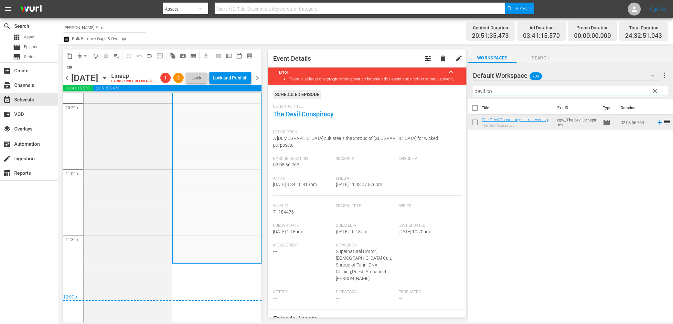
drag, startPoint x: 505, startPoint y: 93, endPoint x: 367, endPoint y: 79, distance: 138.8
click at [367, 79] on div "content_copy compress arrow_drop_down autorenew_outlined delete_forever_outline…" at bounding box center [365, 184] width 615 height 278
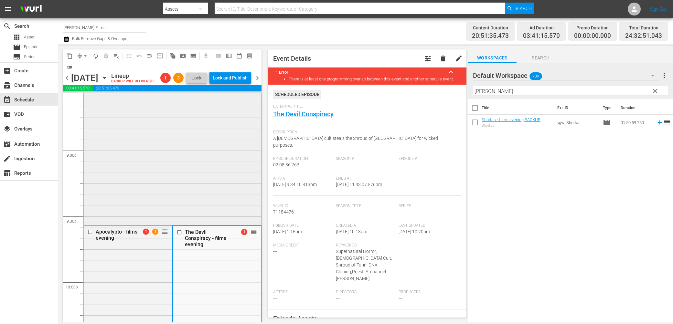
scroll to position [2752, 0]
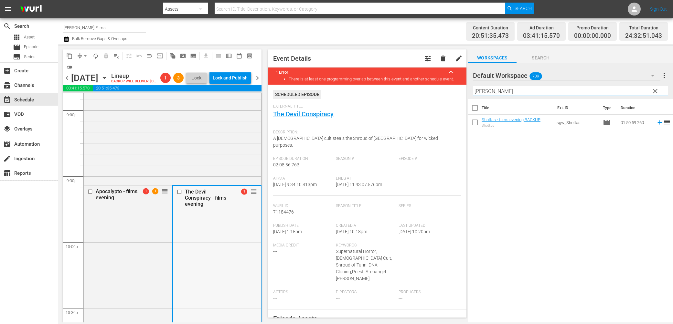
click at [181, 195] on input "checkbox" at bounding box center [180, 191] width 7 height 5
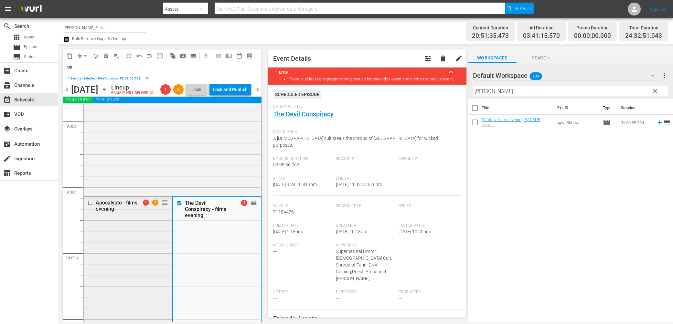
click at [93, 206] on input "checkbox" at bounding box center [91, 202] width 7 height 5
click at [106, 56] on span "delete_forever_outlined" at bounding box center [106, 56] width 6 height 6
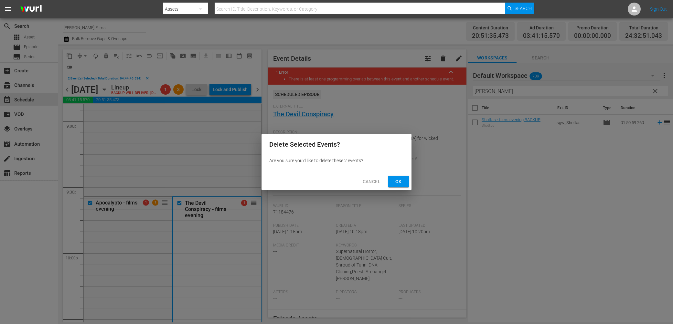
click at [406, 183] on button "Ok" at bounding box center [398, 182] width 21 height 12
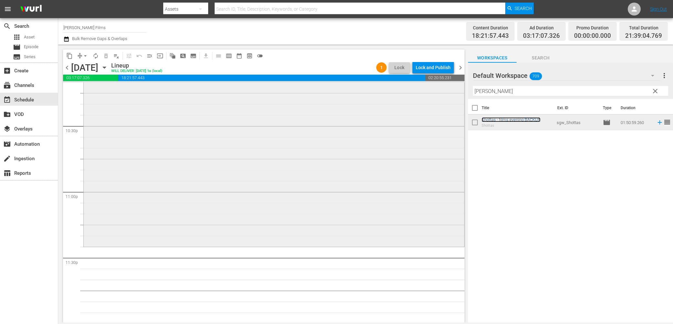
scroll to position [2924, 0]
drag, startPoint x: 504, startPoint y: 90, endPoint x: 373, endPoint y: 89, distance: 130.9
click at [373, 89] on div "content_copy compress arrow_drop_down autorenew_outlined delete_forever_outline…" at bounding box center [365, 184] width 615 height 278
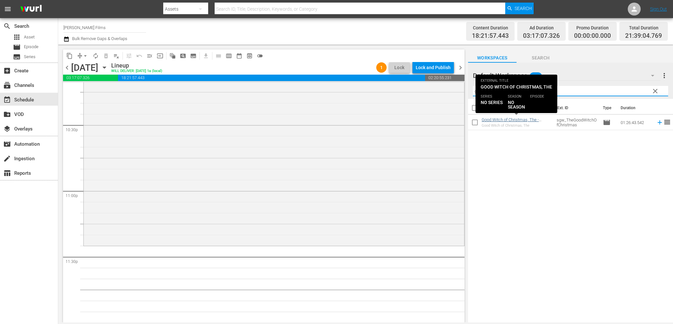
type input "good wi"
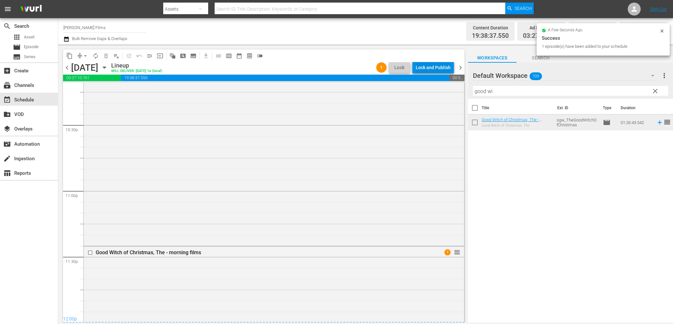
click at [435, 66] on div "Lock and Publish" at bounding box center [433, 68] width 35 height 12
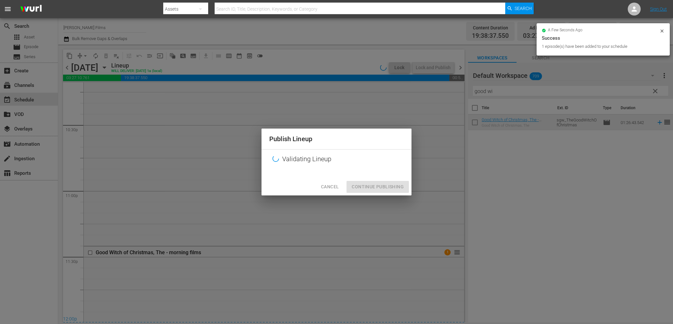
click at [378, 183] on div "Publish Lineup Validating Lineup Cancel Continue Publishing" at bounding box center [336, 162] width 150 height 67
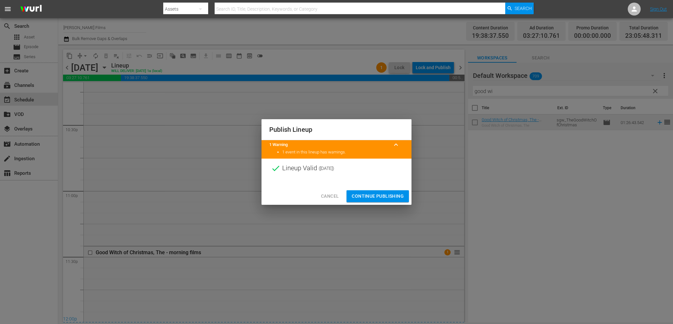
click at [376, 196] on span "Continue Publishing" at bounding box center [378, 196] width 52 height 8
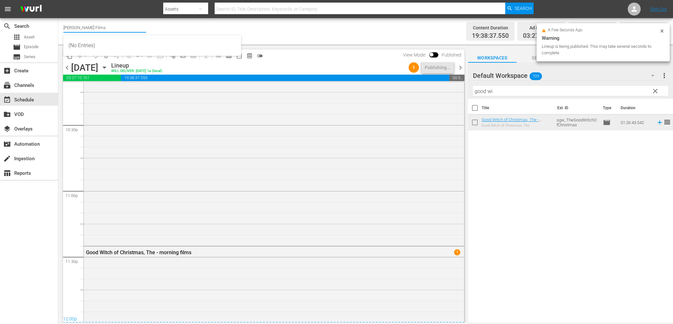
click at [102, 27] on input "[PERSON_NAME] Films" at bounding box center [104, 28] width 83 height 16
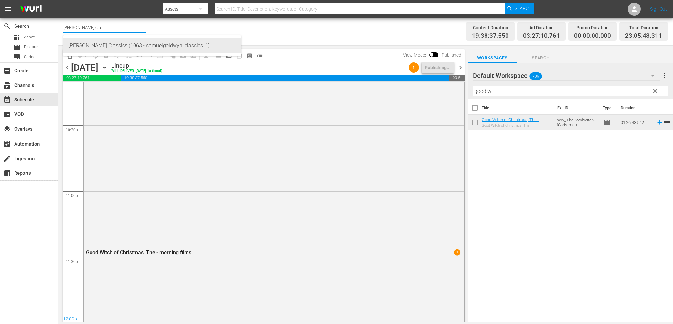
click at [133, 42] on div "[PERSON_NAME] Classics (1063 - samuelgoldwyn_classics_1)" at bounding box center [152, 46] width 167 height 16
type input "[PERSON_NAME] Classics (1063 - samuelgoldwyn_classics_1)"
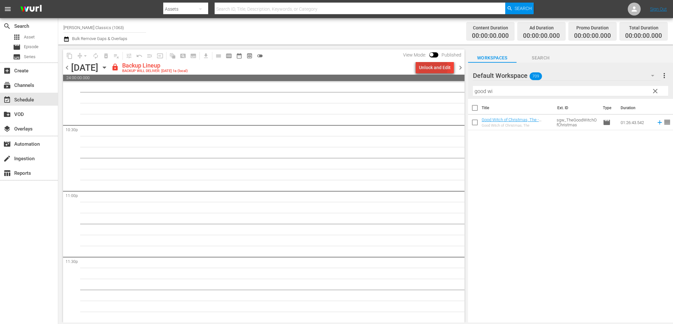
click at [426, 68] on div "Unlock and Edit" at bounding box center [435, 68] width 32 height 12
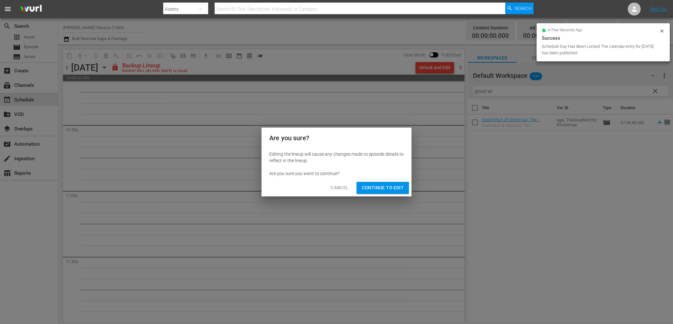
click at [378, 191] on span "Continue to Edit" at bounding box center [383, 188] width 42 height 8
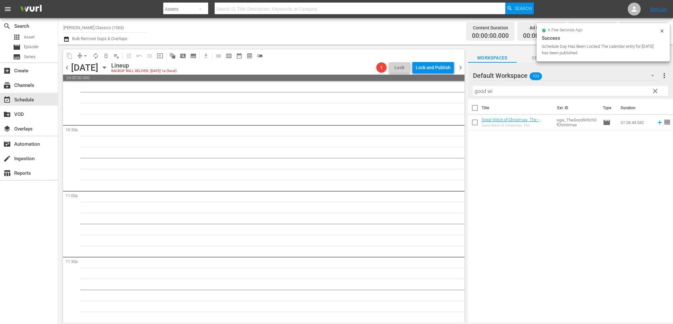
click at [74, 67] on div "chevron_left [DATE] [DATE] Lineup BACKUP WILL DELIVER: [DATE] 1a (local) 1 Lock…" at bounding box center [263, 68] width 401 height 13
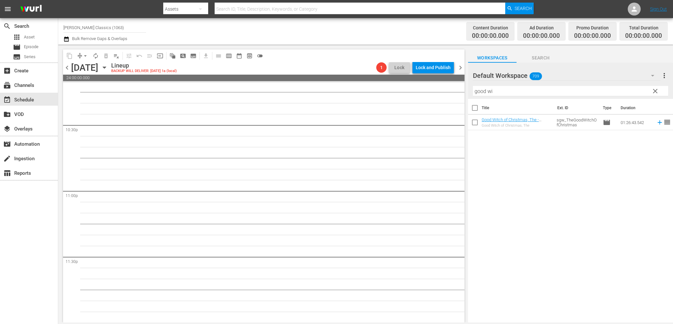
click at [68, 67] on span "chevron_left" at bounding box center [67, 68] width 8 height 8
click at [432, 68] on div "Unlock and Edit" at bounding box center [435, 68] width 32 height 12
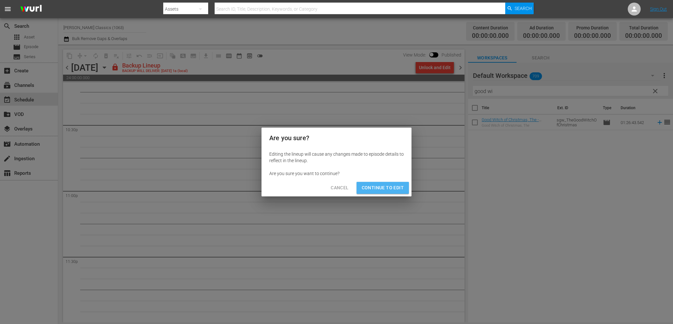
click at [391, 190] on span "Continue to Edit" at bounding box center [383, 188] width 42 height 8
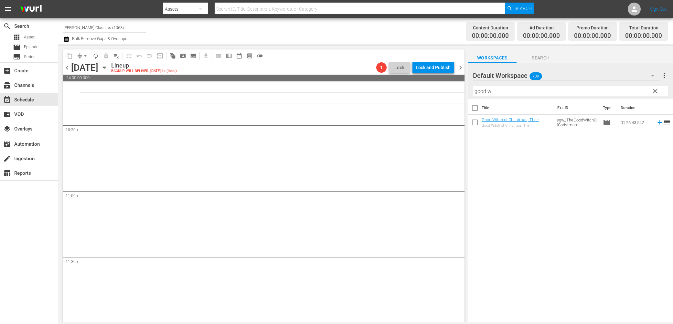
click at [108, 69] on icon "button" at bounding box center [104, 67] width 7 height 7
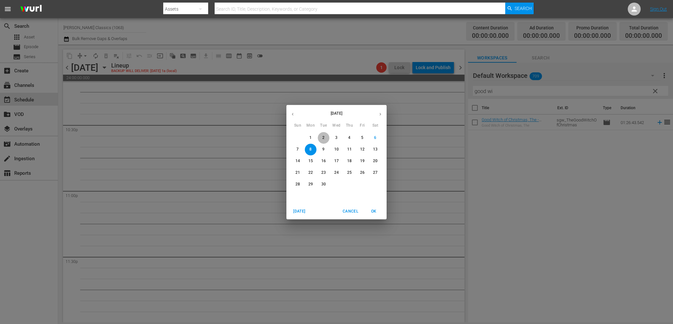
click at [323, 138] on p "2" at bounding box center [323, 137] width 2 height 5
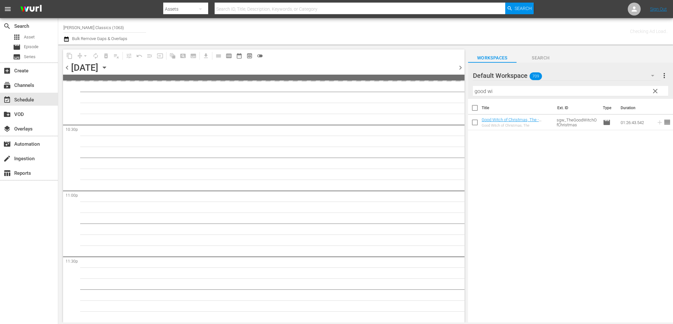
scroll to position [2924, 0]
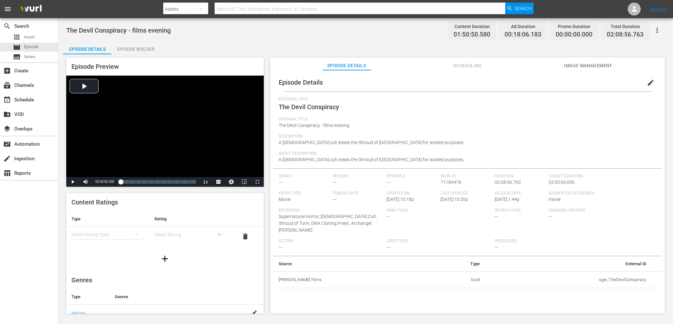
click at [467, 67] on span "Scheduling" at bounding box center [467, 66] width 48 height 8
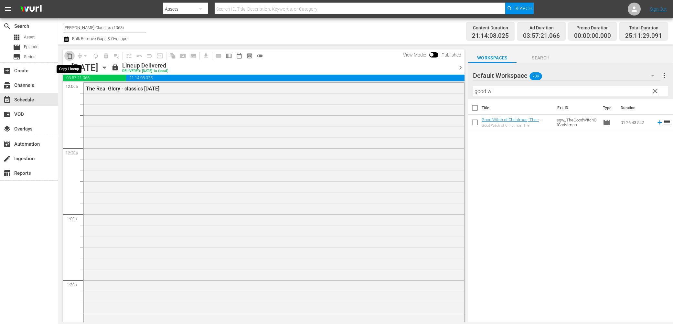
click at [71, 56] on span "content_copy" at bounding box center [69, 56] width 6 height 6
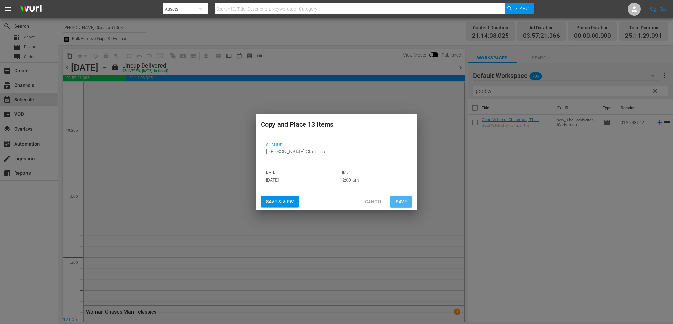
click at [405, 201] on span "Save" at bounding box center [401, 202] width 11 height 8
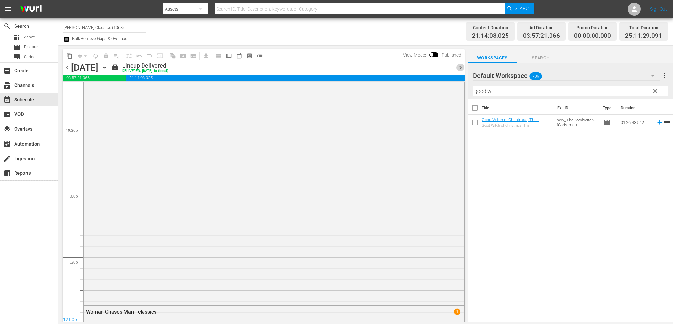
drag, startPoint x: 460, startPoint y: 68, endPoint x: 264, endPoint y: 68, distance: 195.9
click at [460, 68] on span "chevron_right" at bounding box center [460, 68] width 8 height 8
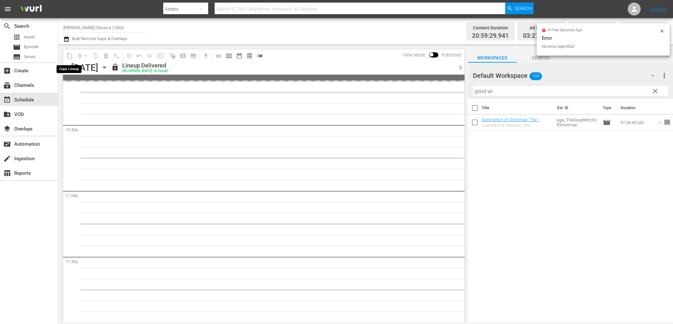
click at [70, 58] on span "content_copy" at bounding box center [69, 56] width 10 height 10
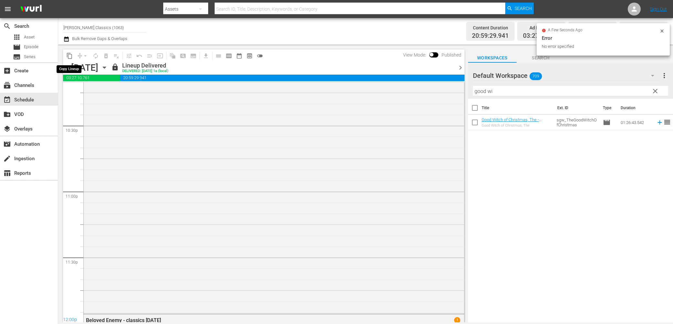
scroll to position [2957, 0]
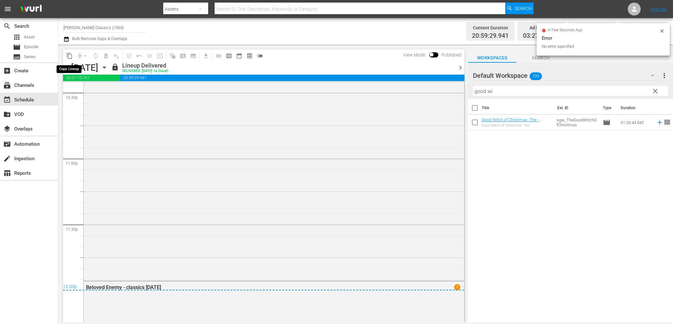
click at [70, 55] on span "content_copy" at bounding box center [69, 56] width 6 height 6
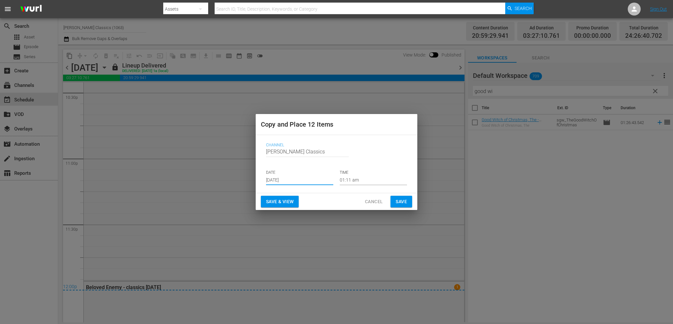
click at [331, 181] on input "Sep 8th 2025" at bounding box center [299, 181] width 67 height 10
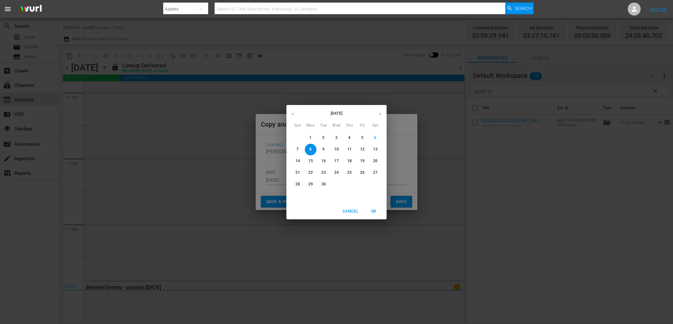
click at [323, 149] on p "9" at bounding box center [323, 149] width 2 height 5
type input "[DATE]"
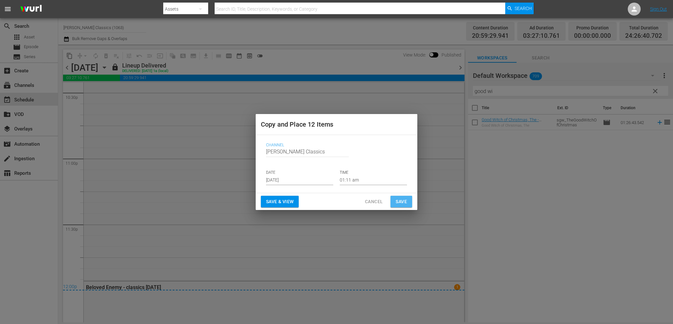
click at [404, 199] on span "Save" at bounding box center [401, 202] width 11 height 8
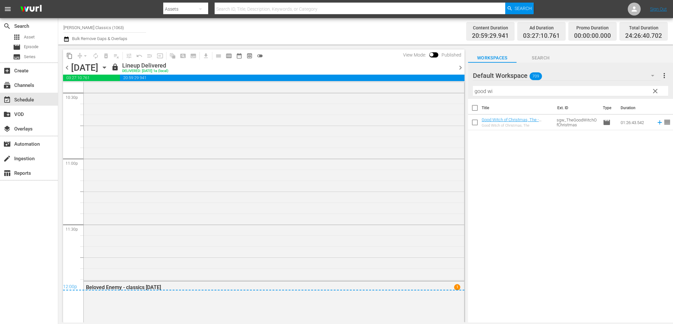
click at [108, 67] on icon "button" at bounding box center [104, 67] width 7 height 7
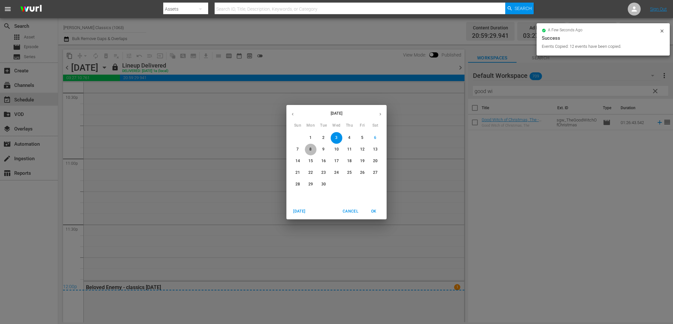
click at [310, 150] on p "8" at bounding box center [310, 149] width 2 height 5
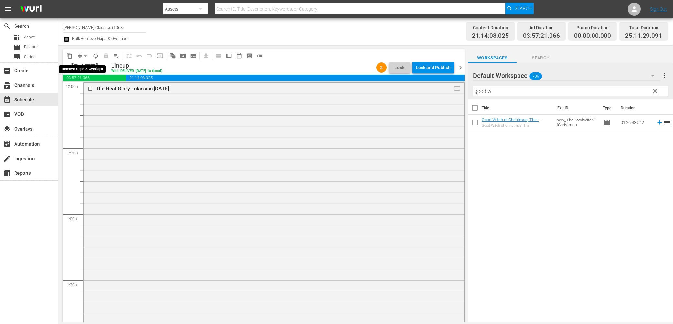
click at [85, 59] on span "arrow_drop_down" at bounding box center [85, 56] width 6 height 6
drag, startPoint x: 295, startPoint y: 60, endPoint x: 204, endPoint y: 49, distance: 91.2
click at [295, 60] on div "content_copy compress arrow_drop_down autorenew_outlined delete_forever_outline…" at bounding box center [263, 55] width 401 height 13
click at [108, 69] on icon "button" at bounding box center [104, 67] width 7 height 7
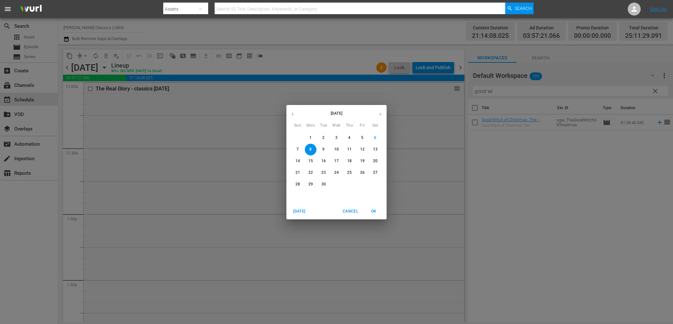
click at [308, 137] on span "1" at bounding box center [311, 137] width 12 height 5
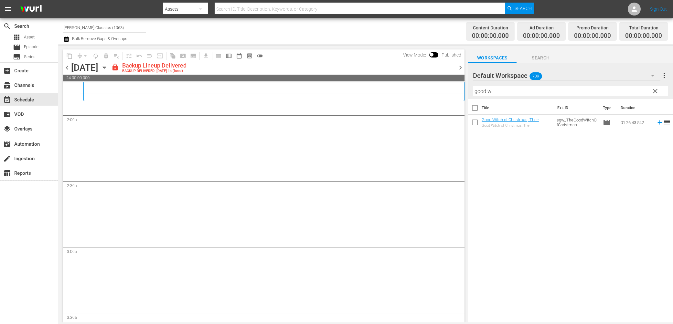
scroll to position [234, 0]
click at [108, 66] on icon "button" at bounding box center [104, 67] width 7 height 7
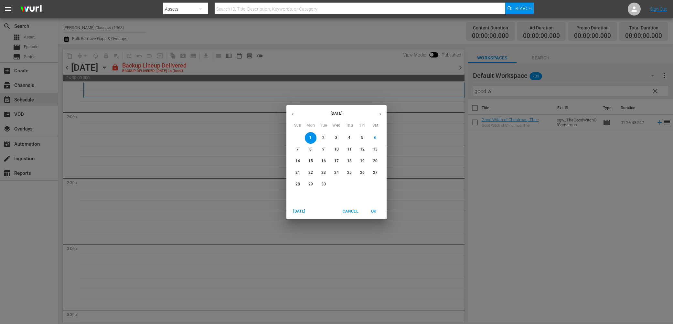
drag, startPoint x: 310, startPoint y: 149, endPoint x: 346, endPoint y: 150, distance: 35.6
click at [310, 149] on p "8" at bounding box center [310, 149] width 2 height 5
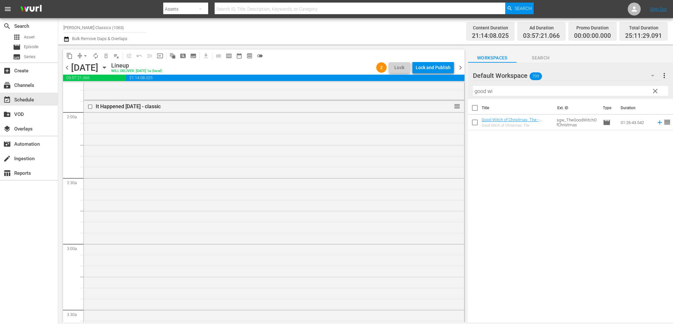
click at [432, 67] on div "Lock and Publish" at bounding box center [433, 68] width 35 height 12
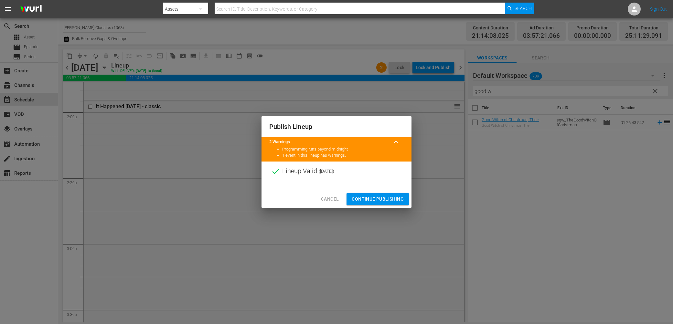
drag, startPoint x: 388, startPoint y: 200, endPoint x: 412, endPoint y: 139, distance: 65.7
click at [388, 200] on span "Continue Publishing" at bounding box center [378, 199] width 52 height 8
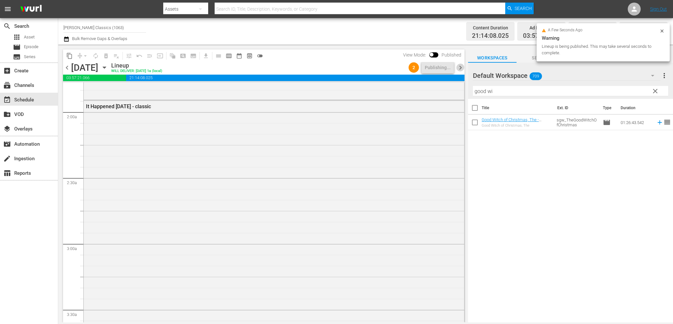
click at [461, 68] on span "chevron_right" at bounding box center [460, 68] width 8 height 8
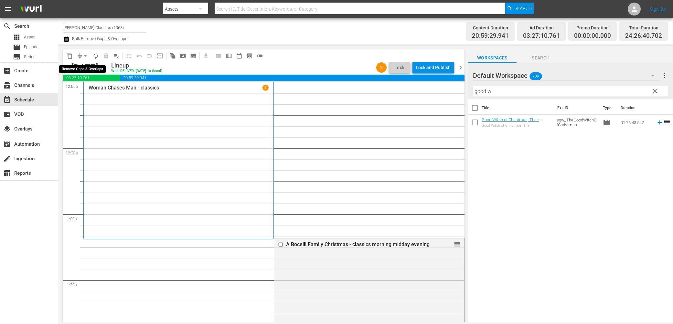
click at [78, 57] on span "compress" at bounding box center [80, 56] width 6 height 6
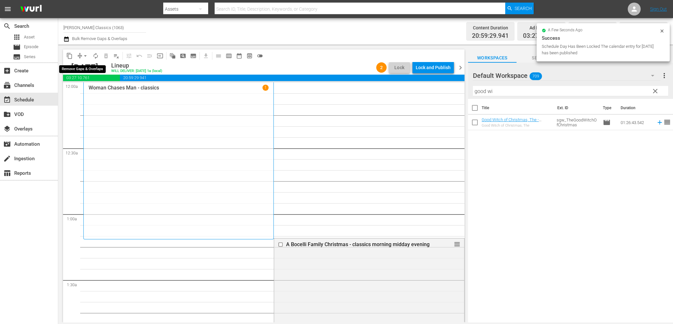
click at [87, 55] on span "arrow_drop_down" at bounding box center [85, 56] width 6 height 6
click at [100, 89] on li "Align to End of Previous Day" at bounding box center [86, 90] width 68 height 11
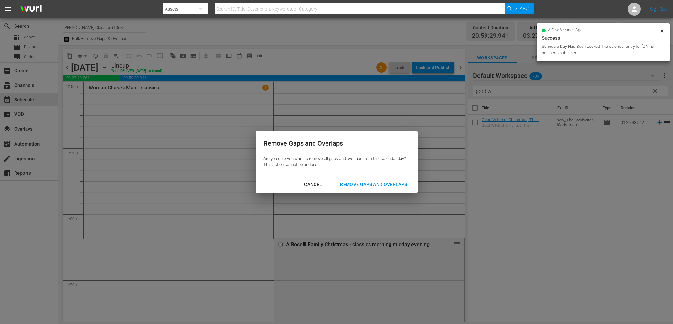
click at [384, 190] on button "Remove Gaps and Overlaps" at bounding box center [373, 185] width 82 height 12
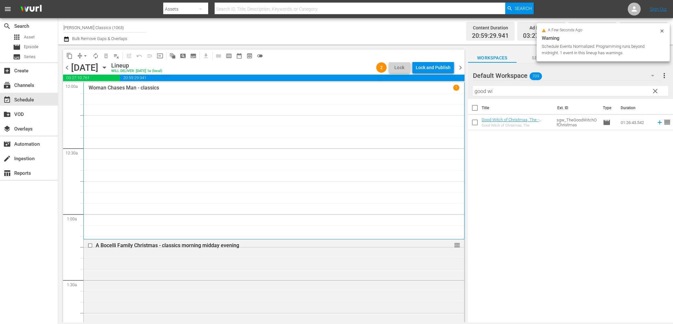
click at [433, 69] on div "Lock and Publish" at bounding box center [433, 68] width 35 height 12
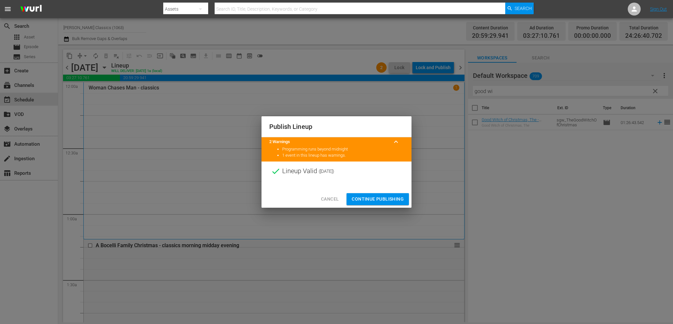
click at [393, 199] on span "Continue Publishing" at bounding box center [378, 199] width 52 height 8
